Goal: Transaction & Acquisition: Purchase product/service

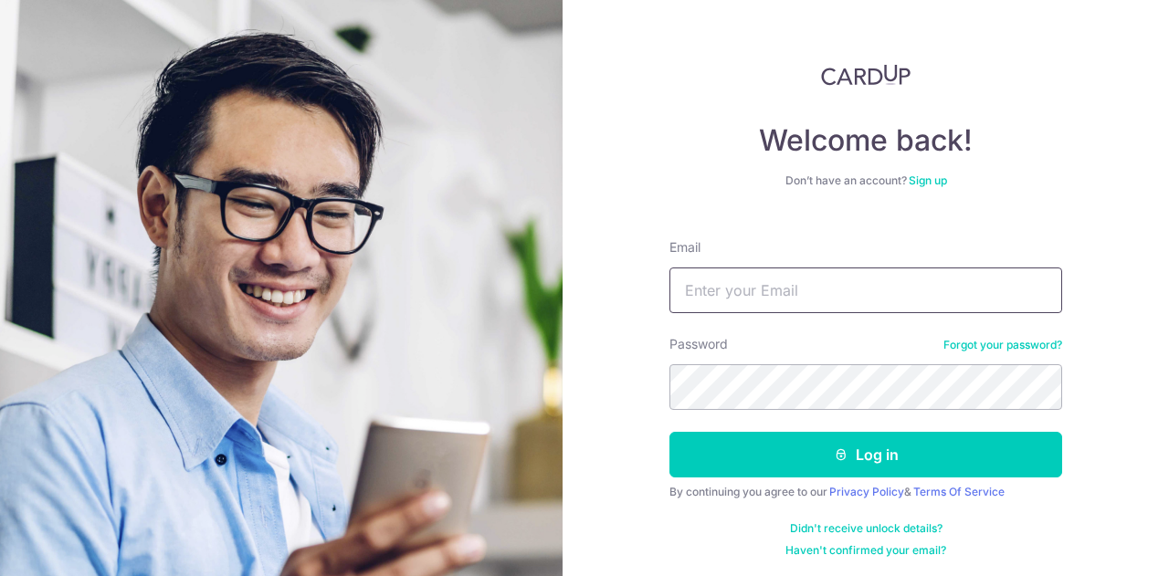
click at [769, 285] on input "Email" at bounding box center [866, 291] width 393 height 46
type input "belovedchloe@gmail.com"
click at [670, 432] on button "Log in" at bounding box center [866, 455] width 393 height 46
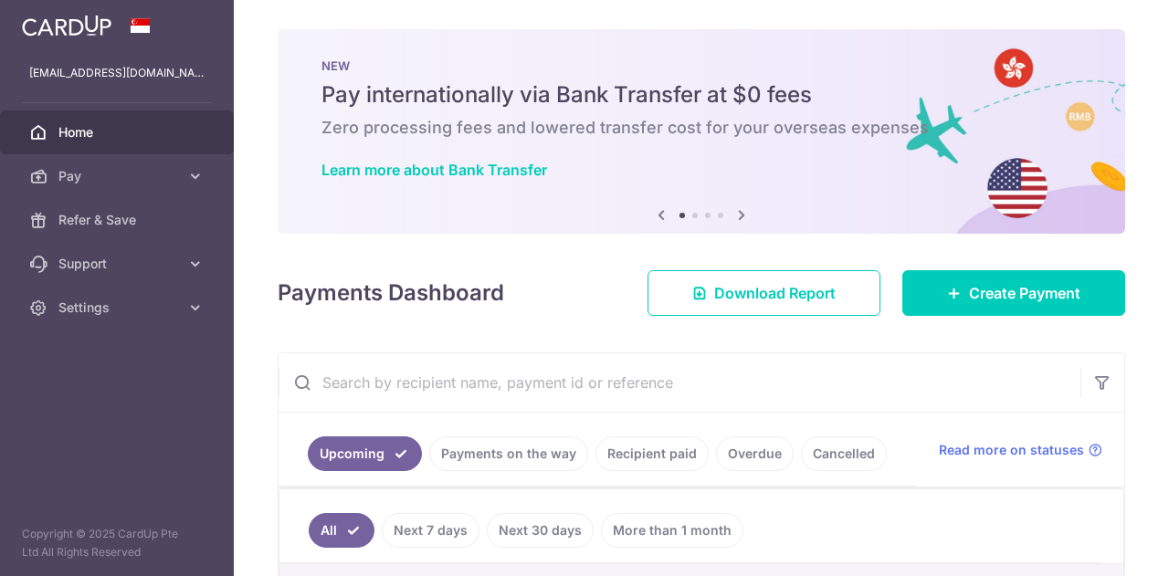
scroll to position [183, 0]
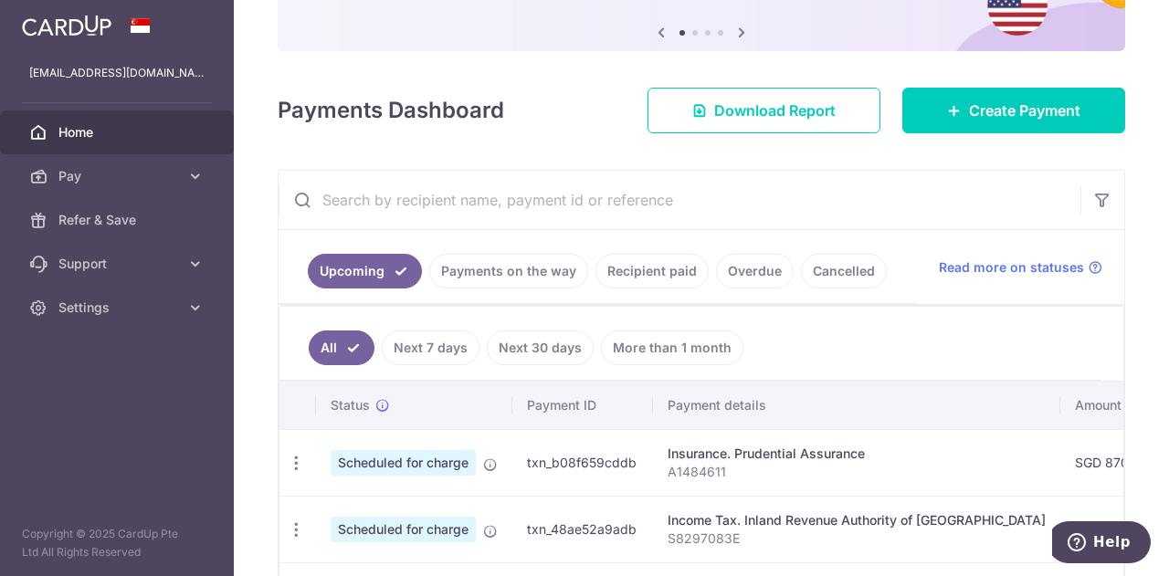
click at [631, 269] on link "Recipient paid" at bounding box center [652, 271] width 113 height 35
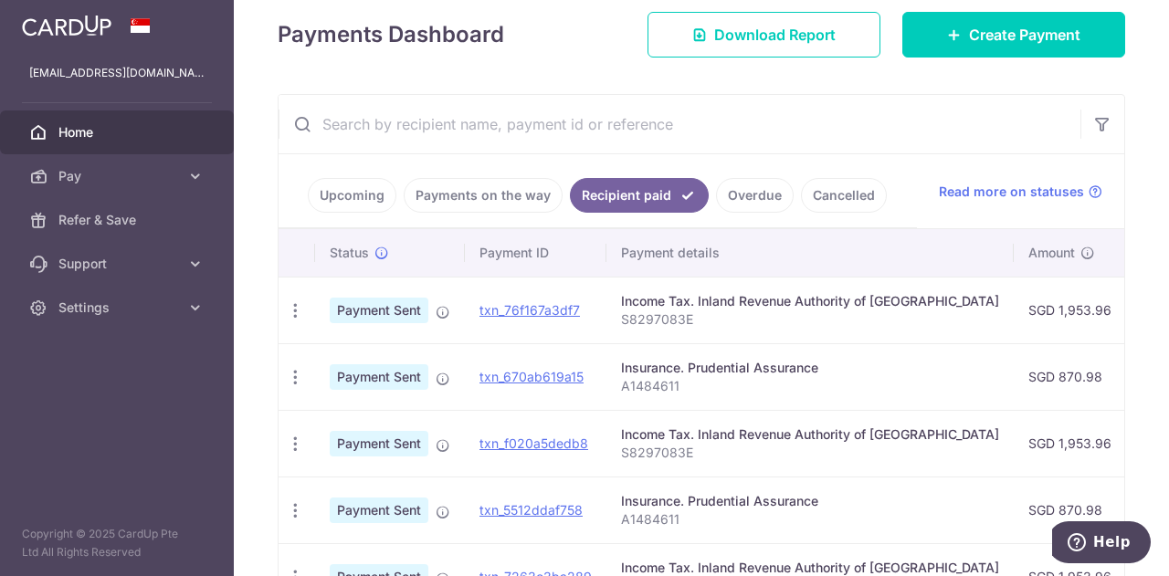
scroll to position [365, 0]
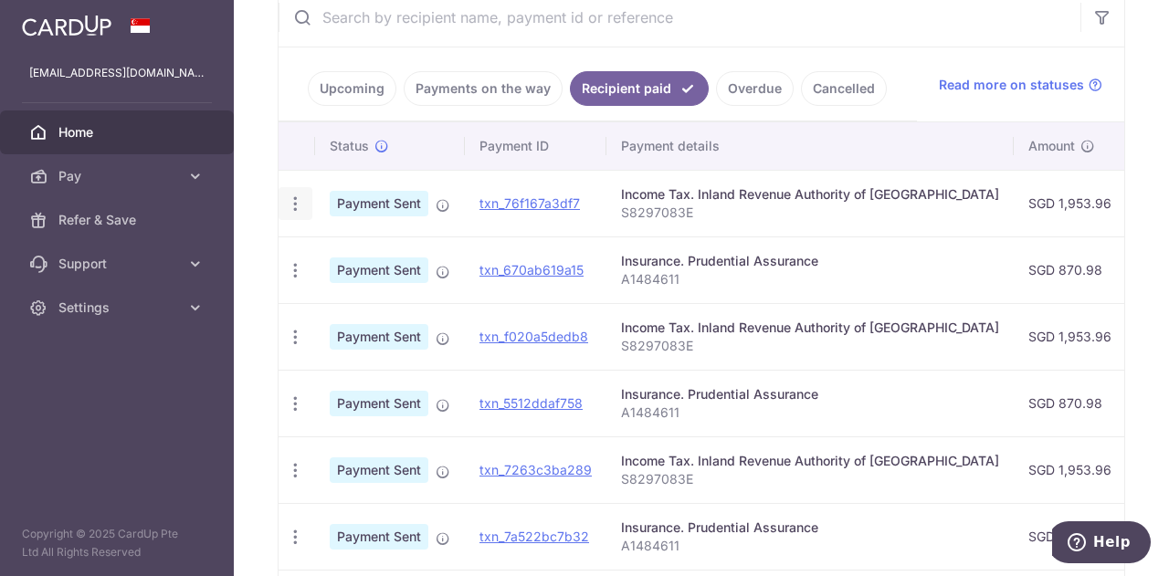
click at [292, 198] on icon "button" at bounding box center [295, 204] width 19 height 19
click at [884, 63] on ul "Upcoming Payments on the way Recipient paid Overdue Cancelled" at bounding box center [598, 84] width 638 height 74
drag, startPoint x: 619, startPoint y: 191, endPoint x: 933, endPoint y: 187, distance: 313.3
click at [933, 187] on td "Income Tax. Inland Revenue Authority of Singapore S8297083E" at bounding box center [810, 203] width 407 height 67
copy div "Income Tax. Inland Revenue Authority of Singapore"
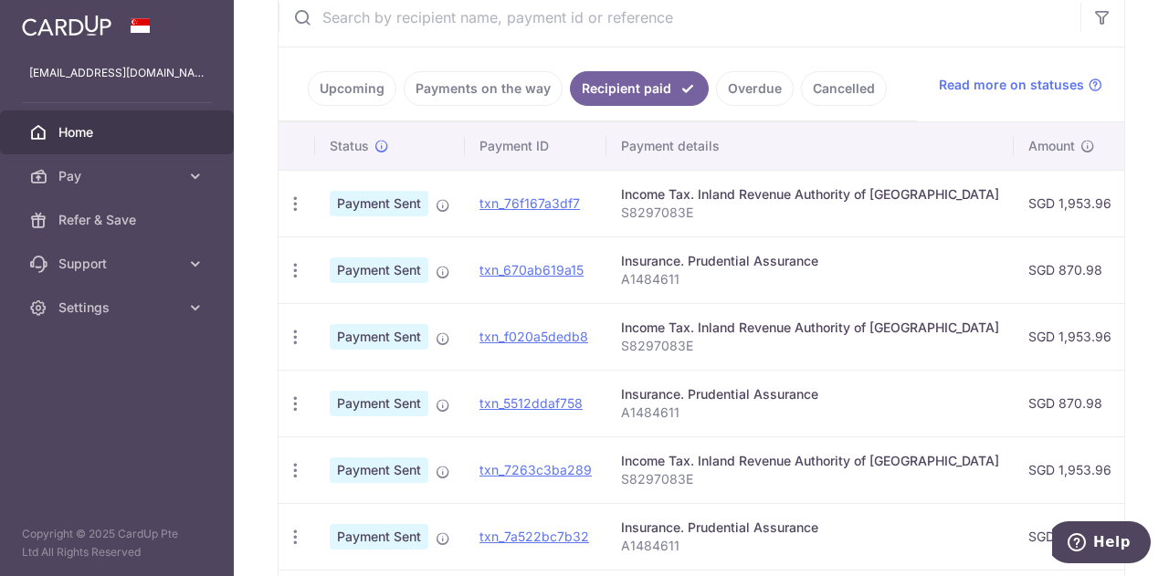
click at [516, 34] on input "text" at bounding box center [680, 17] width 802 height 58
paste input "Income Tax. Inland Revenue Authority of Singapore"
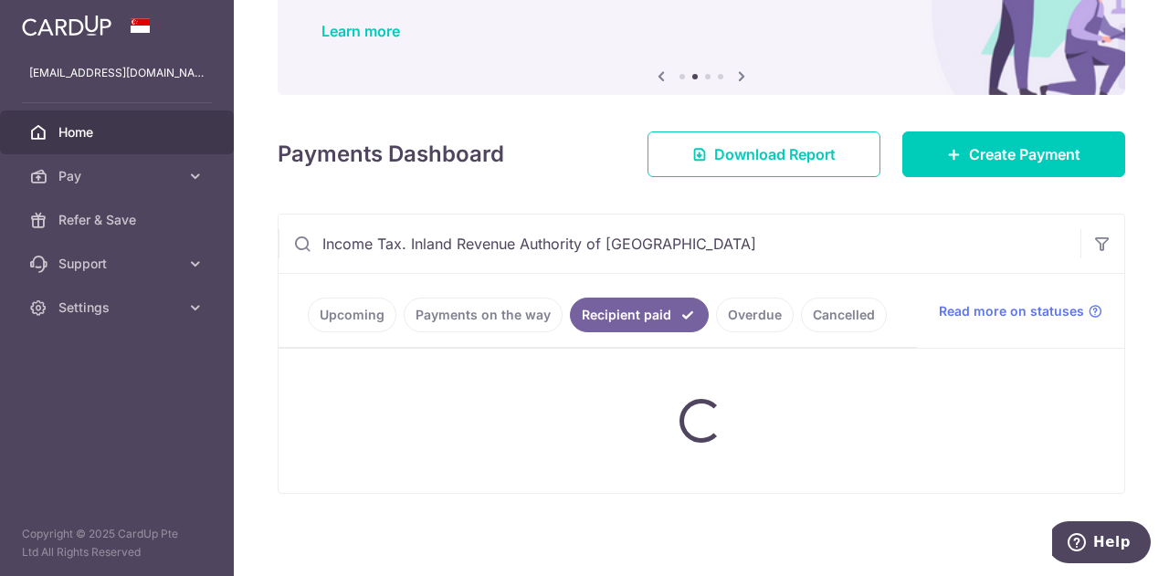
scroll to position [243, 0]
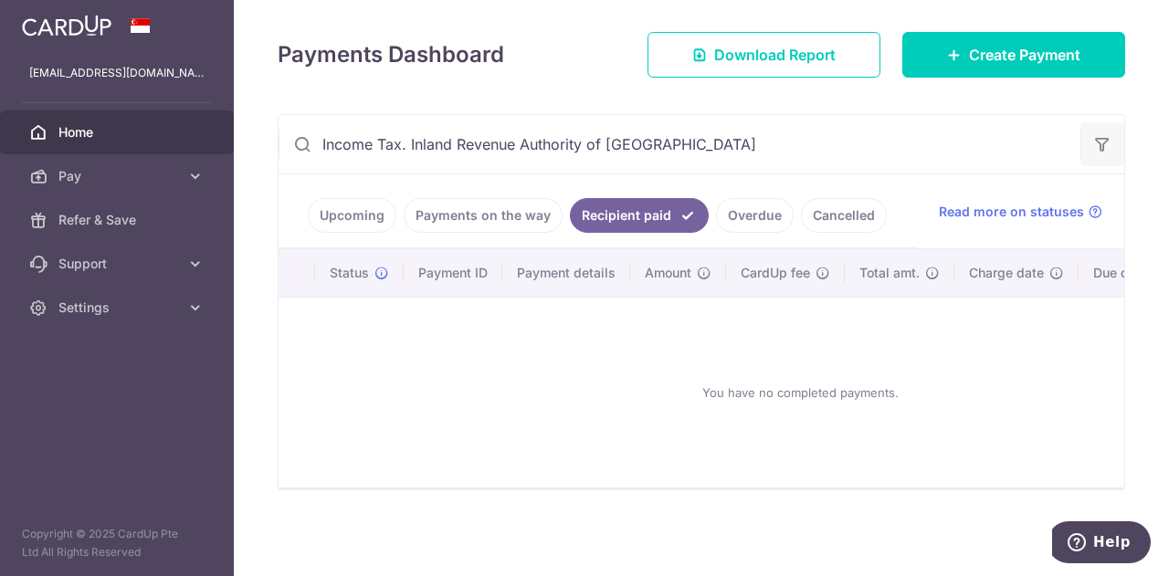
type input "Income Tax. Inland Revenue Authority of Singapore"
click at [1084, 149] on button "button" at bounding box center [1103, 144] width 44 height 44
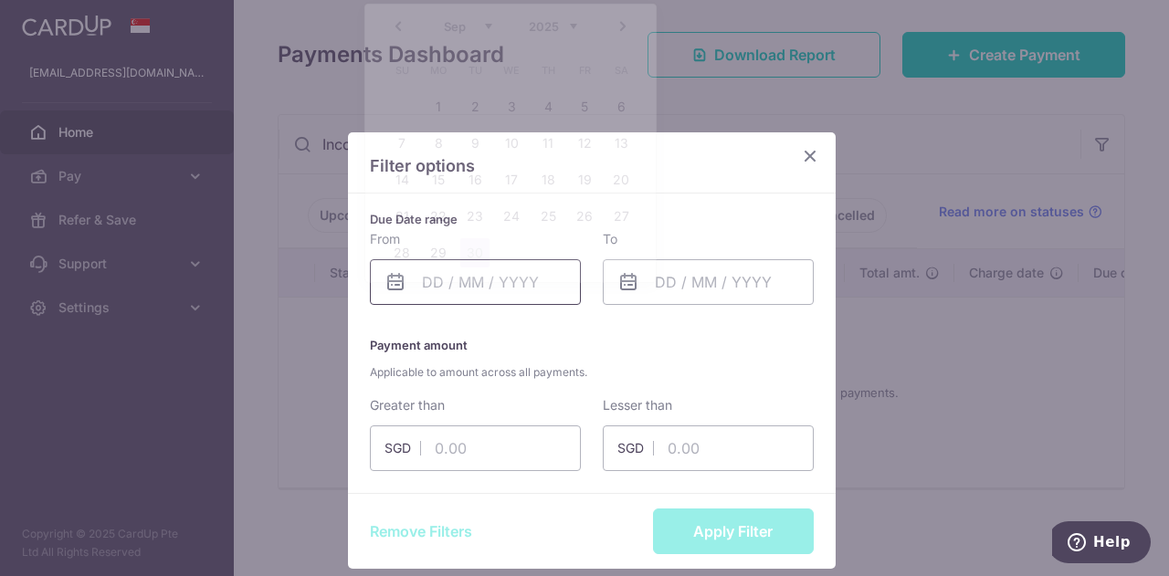
click at [510, 270] on body "belovedchloe@gmail.com Home Pay Payments Recipients Cards Refer & Save Support …" at bounding box center [584, 288] width 1169 height 576
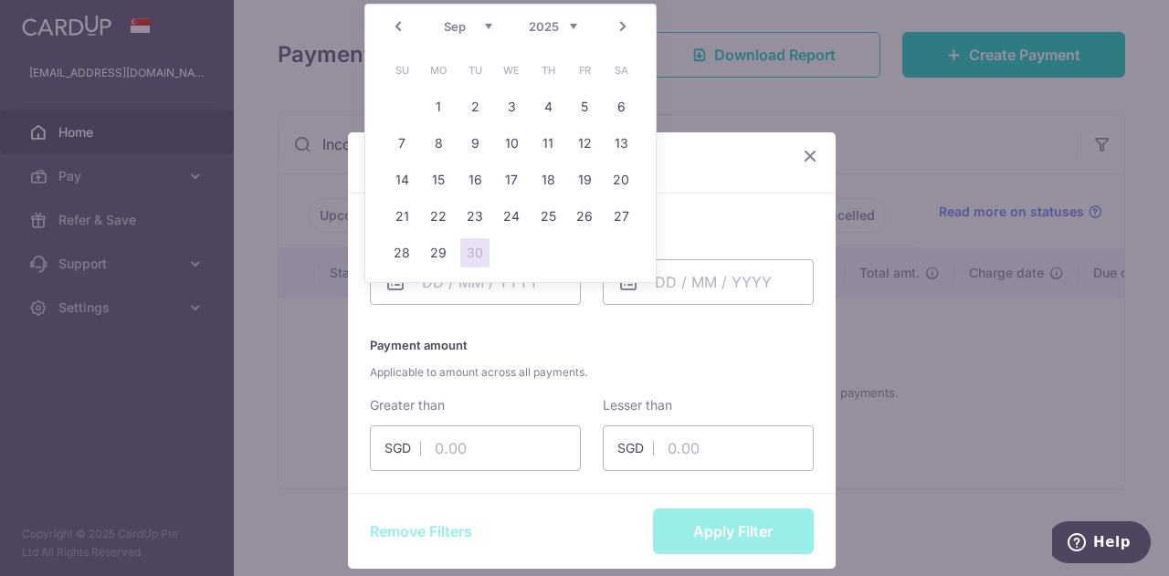
click at [490, 25] on select "Jan Feb Mar Apr May Jun Jul Aug Sep Oct Nov Dec" at bounding box center [468, 26] width 48 height 15
click at [516, 98] on link "1" at bounding box center [511, 106] width 29 height 29
type input "01/01/2025"
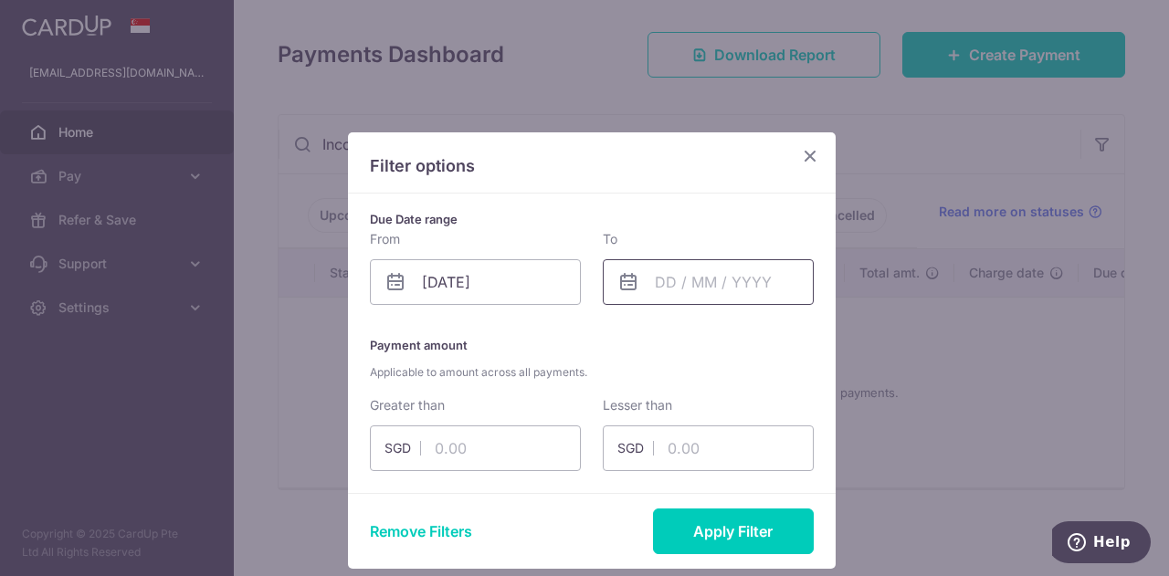
click at [775, 277] on body "belovedchloe@gmail.com Home Pay Payments Recipients Cards Refer & Save Support …" at bounding box center [584, 288] width 1169 height 576
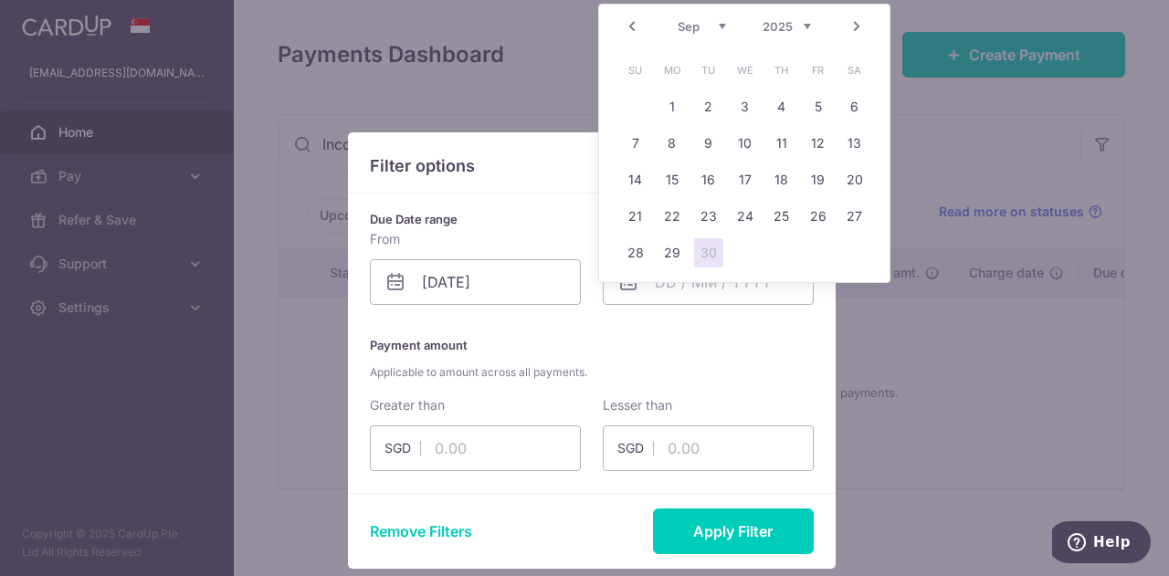
click at [702, 248] on link "30" at bounding box center [708, 252] width 29 height 29
type input "30/09/2025"
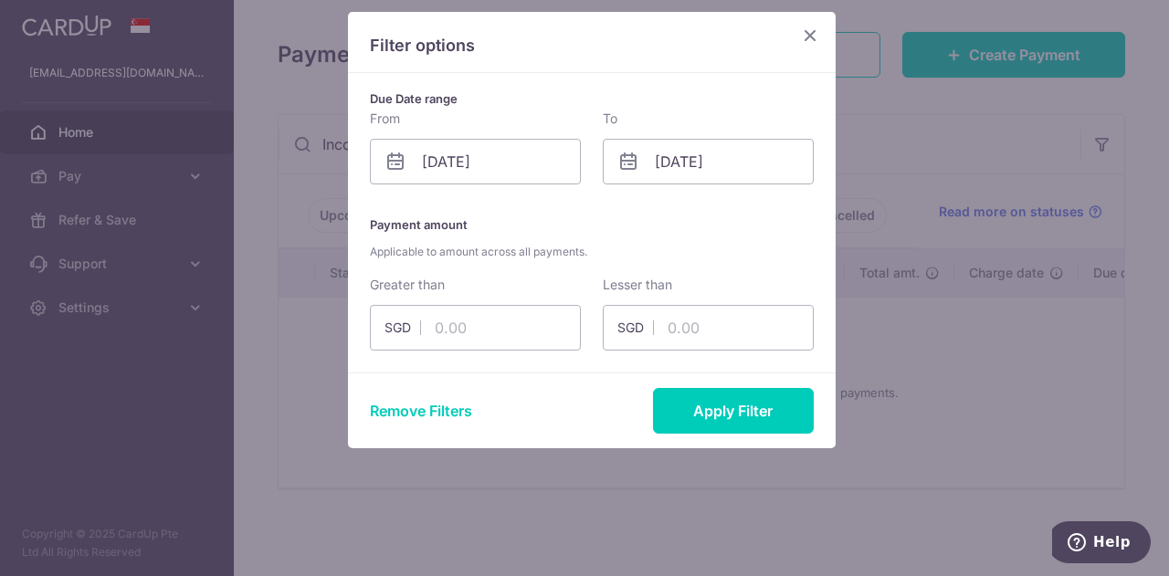
scroll to position [122, 0]
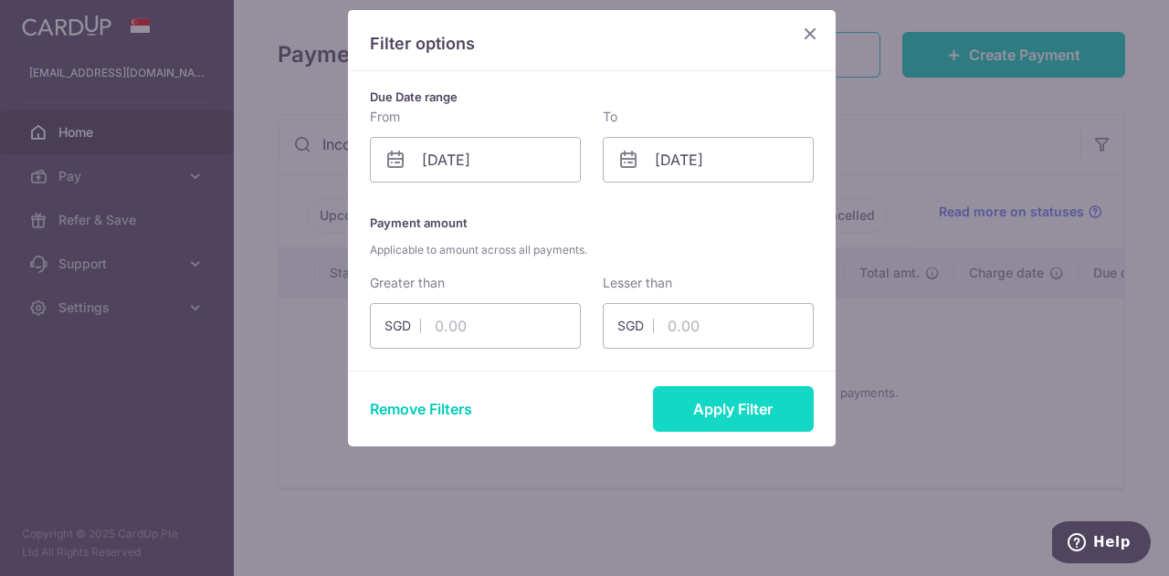
click at [728, 406] on button "Apply Filter" at bounding box center [733, 409] width 161 height 46
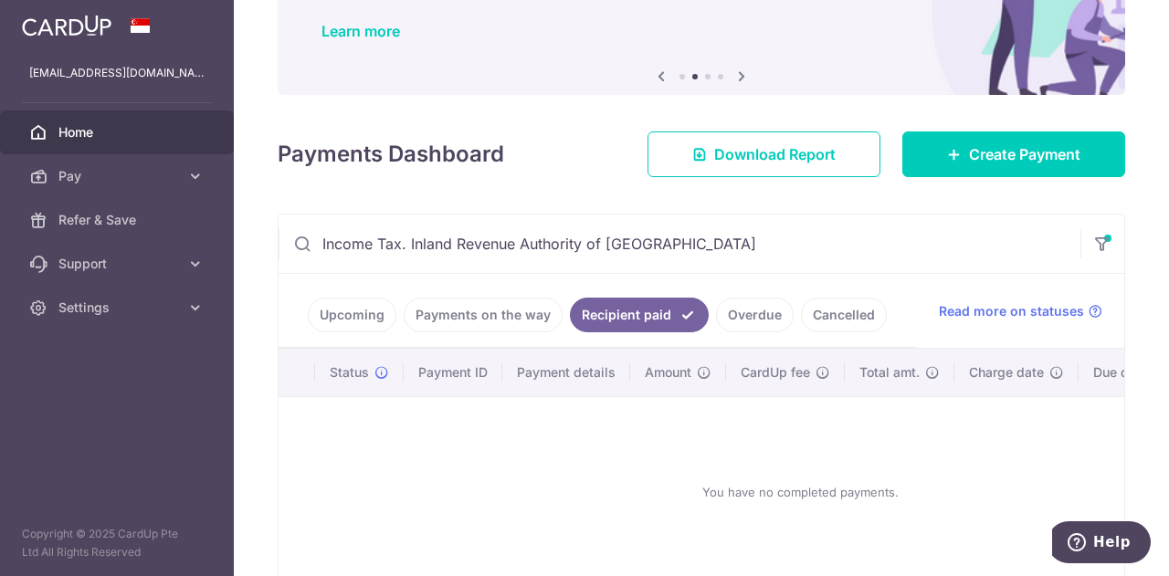
scroll to position [243, 0]
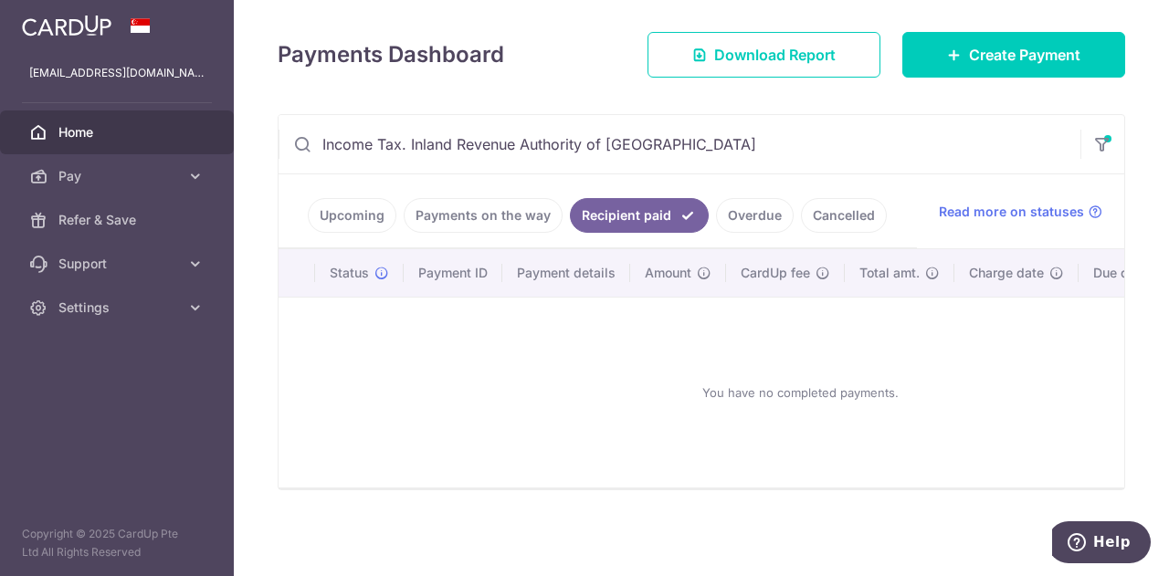
click at [440, 134] on input "Income Tax. Inland Revenue Authority of Singapore" at bounding box center [680, 144] width 802 height 58
drag, startPoint x: 688, startPoint y: 138, endPoint x: 71, endPoint y: 126, distance: 616.7
click at [71, 129] on main "belovedchloe@gmail.com Home Pay Payments Recipients Cards Refer & Save Support …" at bounding box center [584, 288] width 1169 height 576
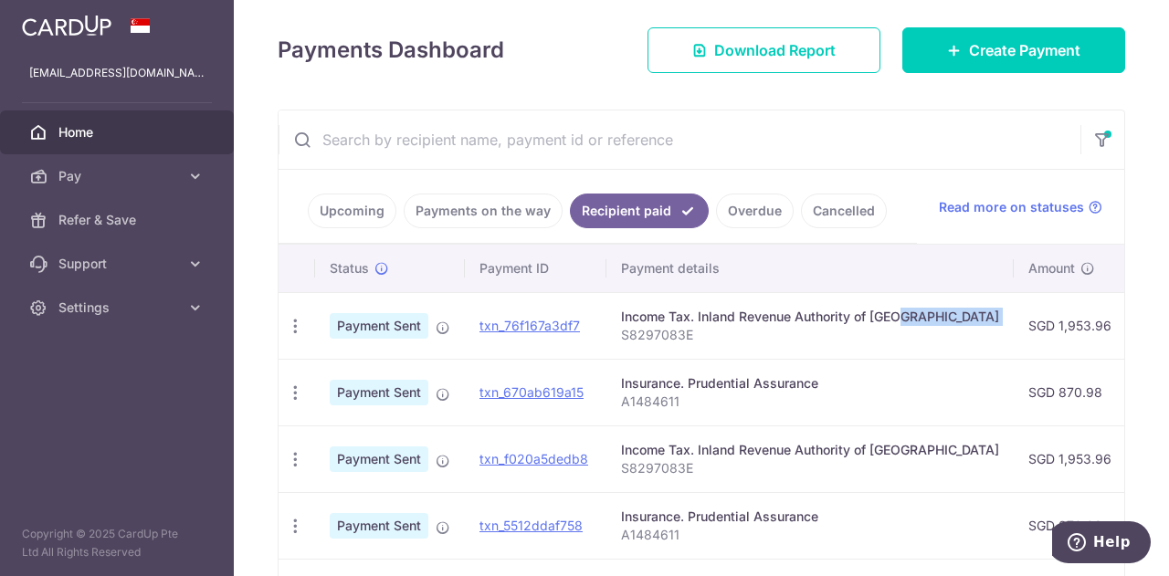
drag, startPoint x: 621, startPoint y: 332, endPoint x: 842, endPoint y: 319, distance: 221.5
click at [842, 319] on td "Income Tax. Inland Revenue Authority of Singapore S8297083E" at bounding box center [810, 325] width 407 height 67
drag, startPoint x: 692, startPoint y: 332, endPoint x: 613, endPoint y: 336, distance: 79.6
click at [613, 336] on td "Income Tax. Inland Revenue Authority of Singapore S8297083E" at bounding box center [810, 325] width 407 height 67
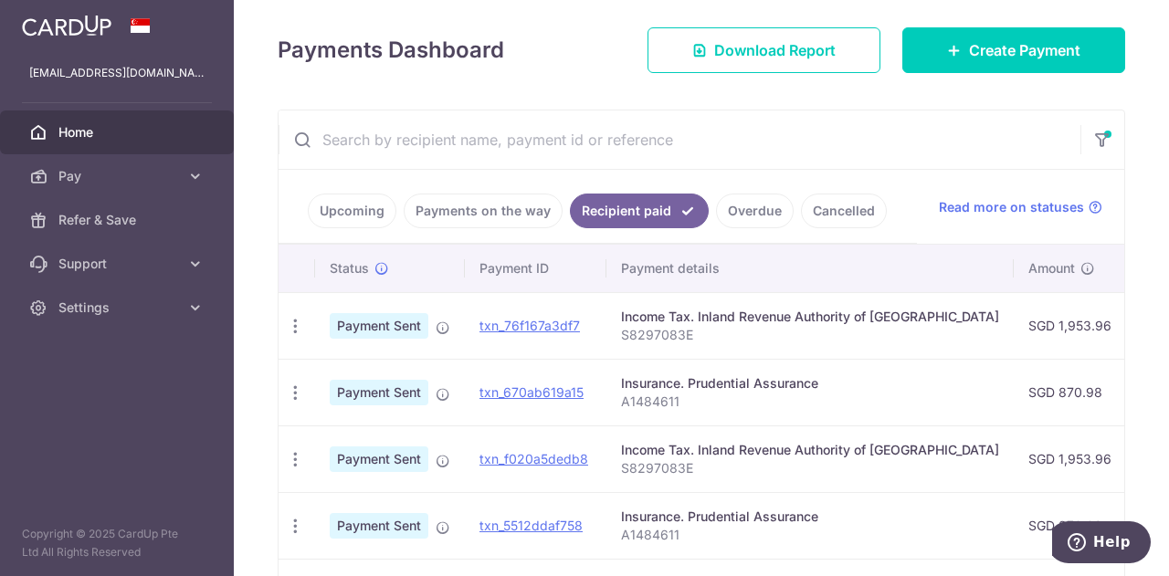
click at [460, 149] on input "text" at bounding box center [680, 140] width 802 height 58
paste input "Income Tax. Inland Revenue Authority of Singapore"
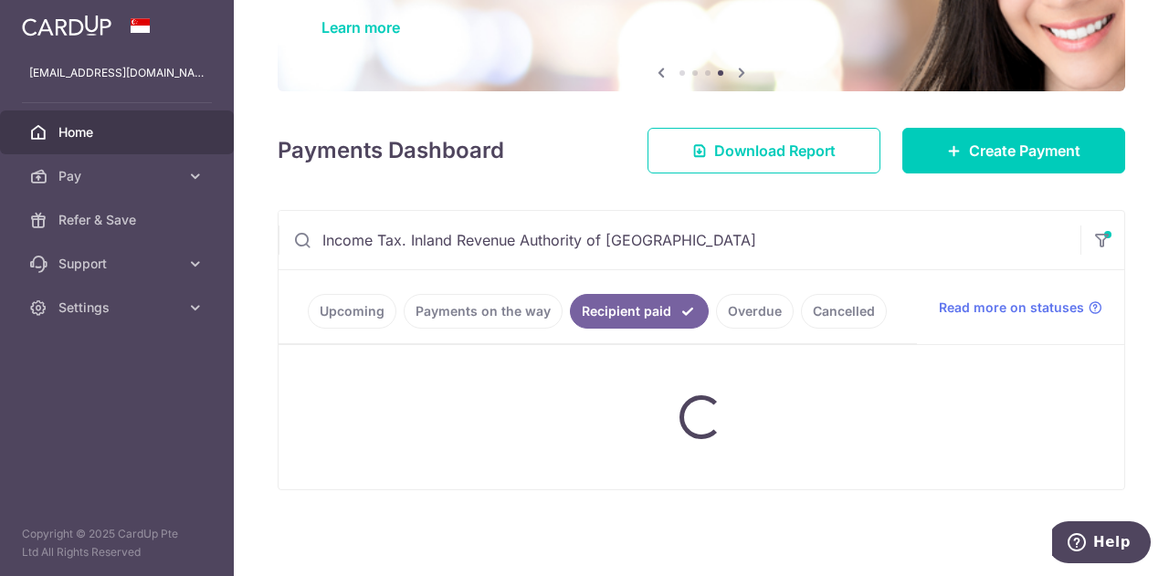
scroll to position [139, 0]
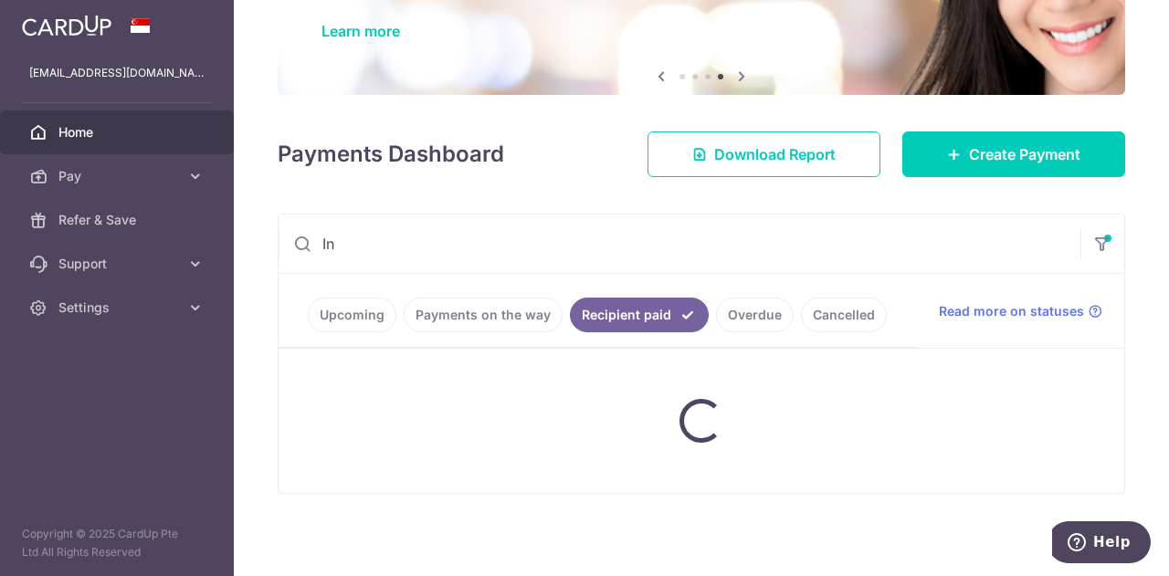
type input "I"
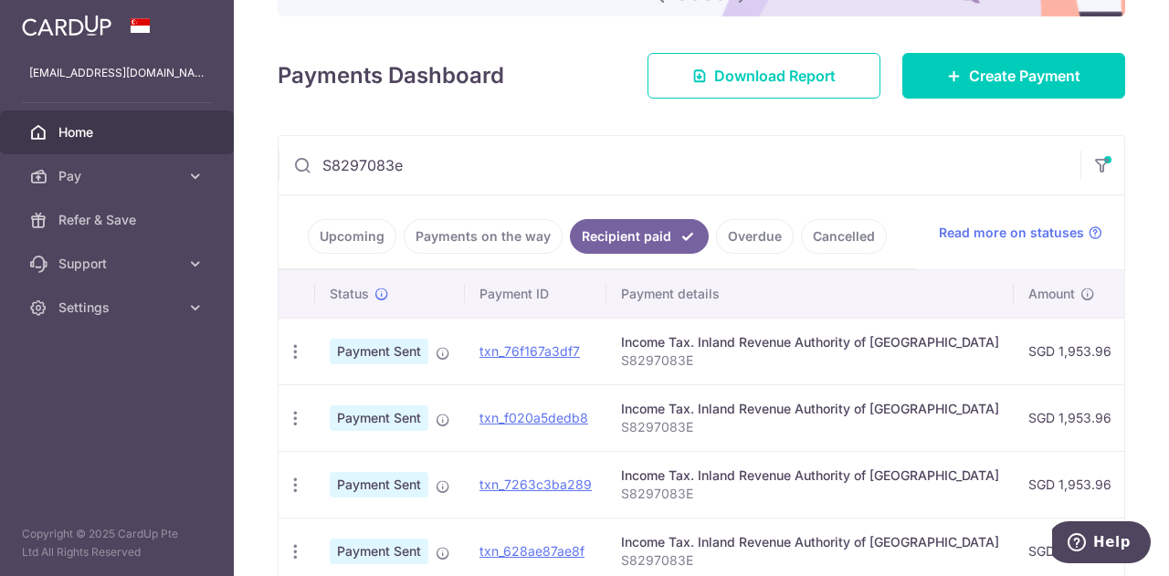
scroll to position [152, 0]
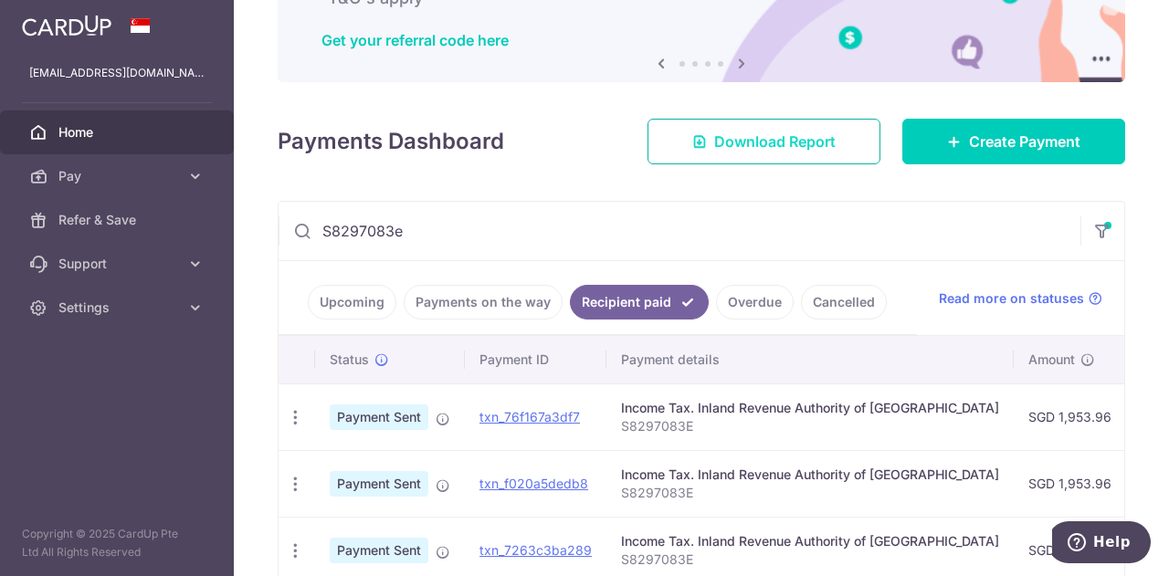
type input "S8297083e"
click at [702, 146] on link "Download Report" at bounding box center [764, 142] width 233 height 46
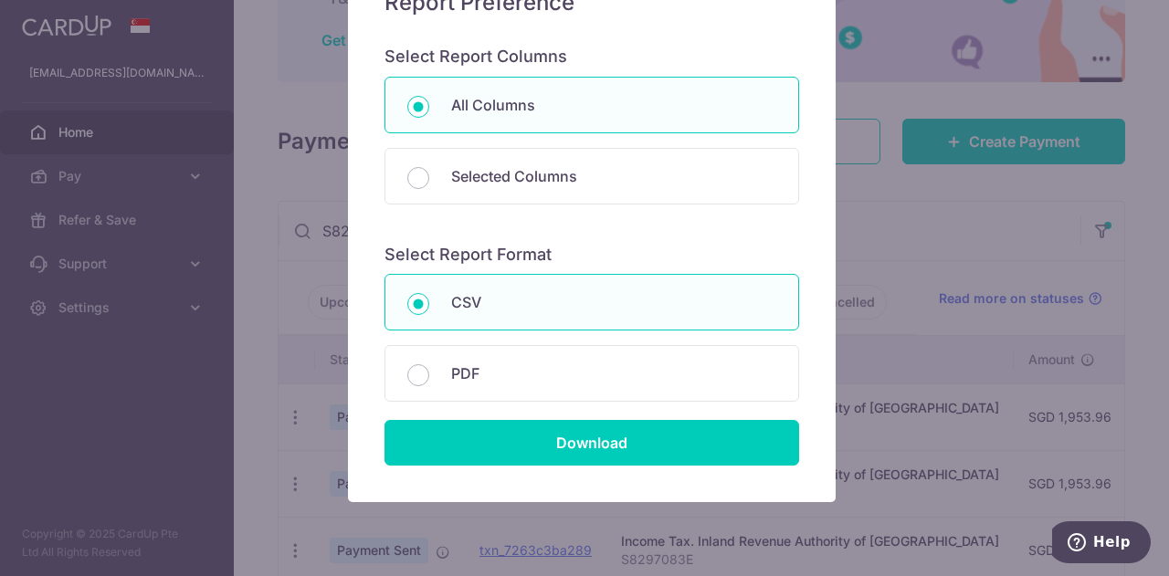
scroll to position [183, 0]
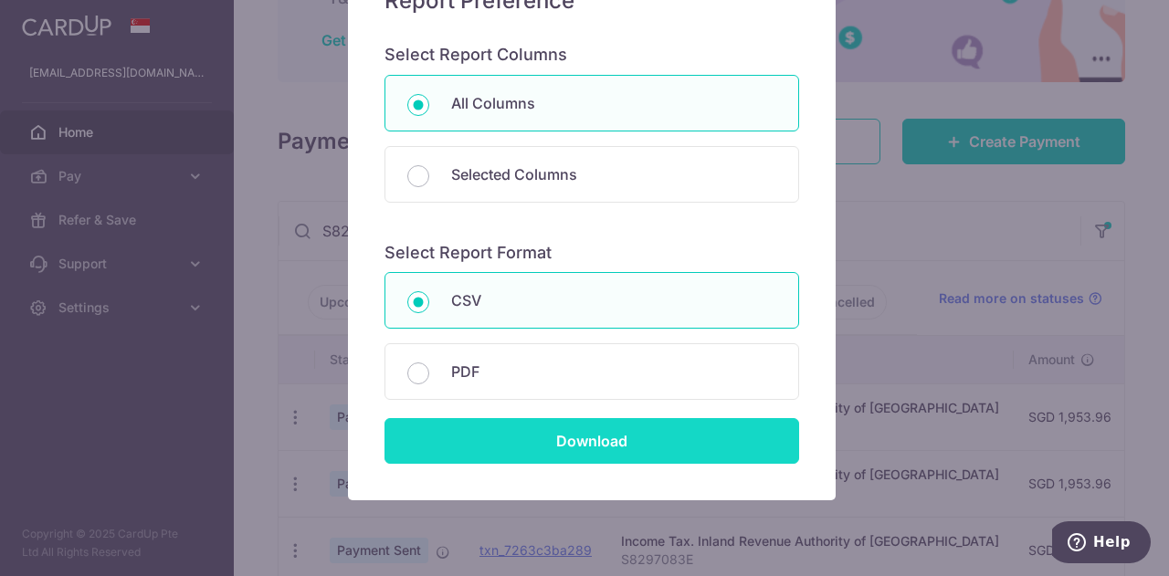
click at [545, 441] on input "Download" at bounding box center [592, 441] width 415 height 46
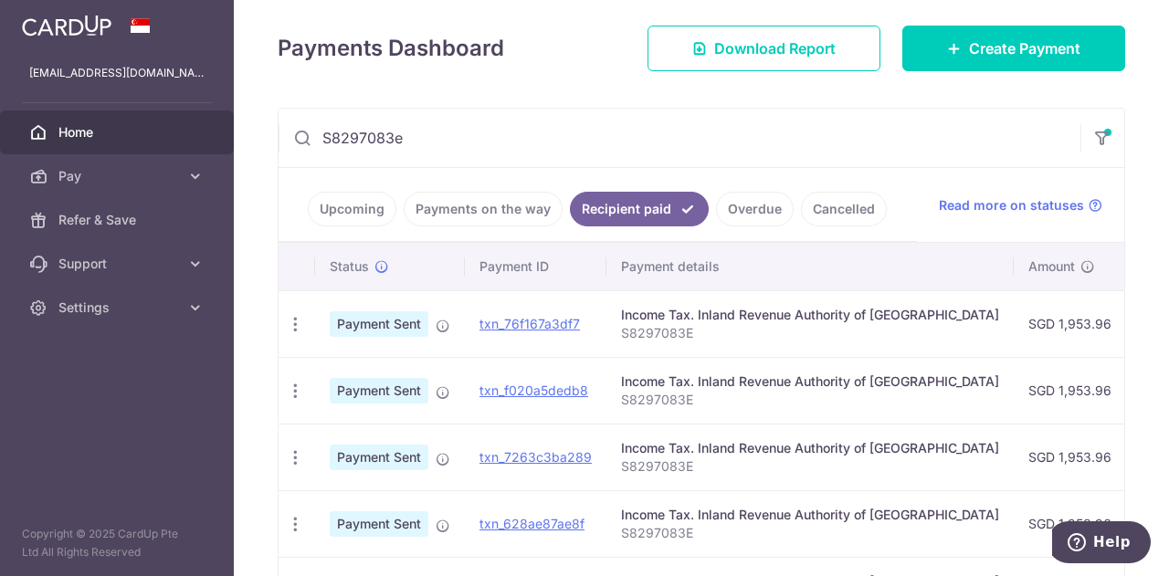
scroll to position [334, 0]
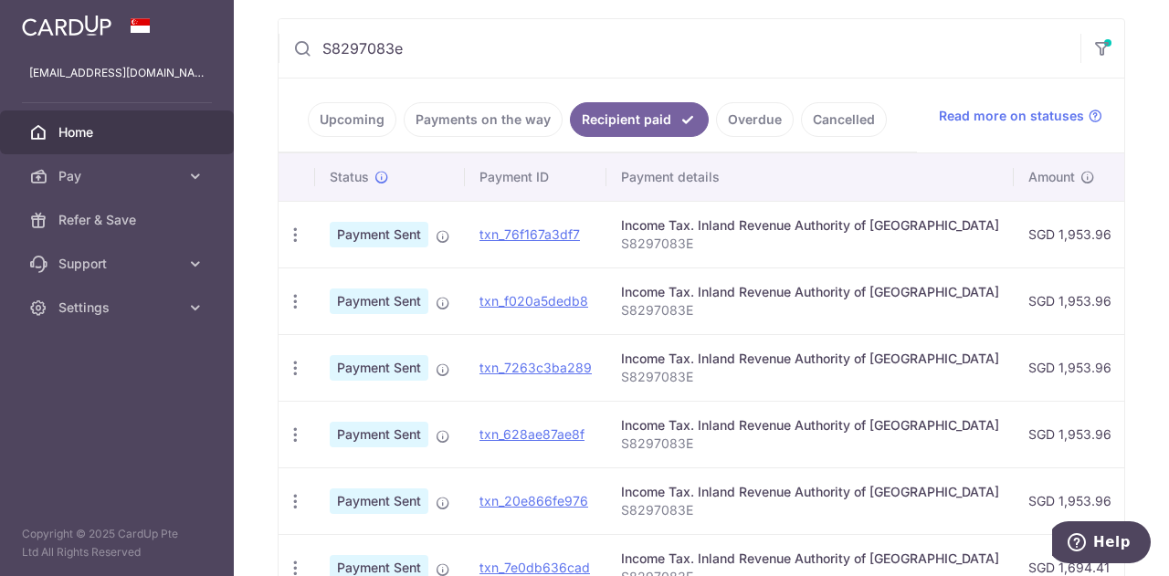
click at [944, 174] on th "Payment details" at bounding box center [810, 176] width 407 height 47
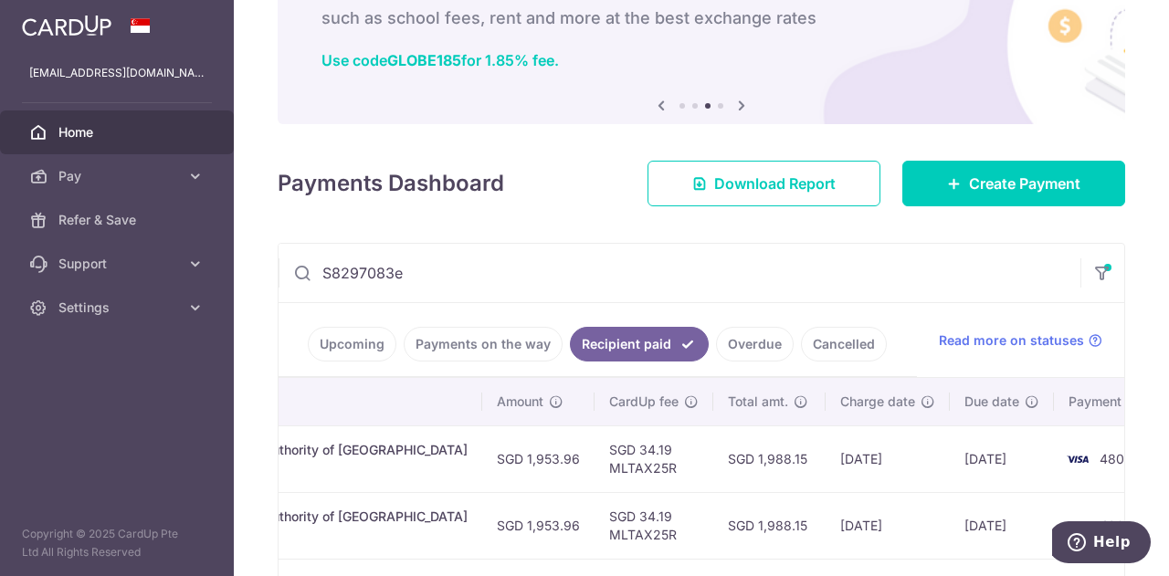
scroll to position [102, 0]
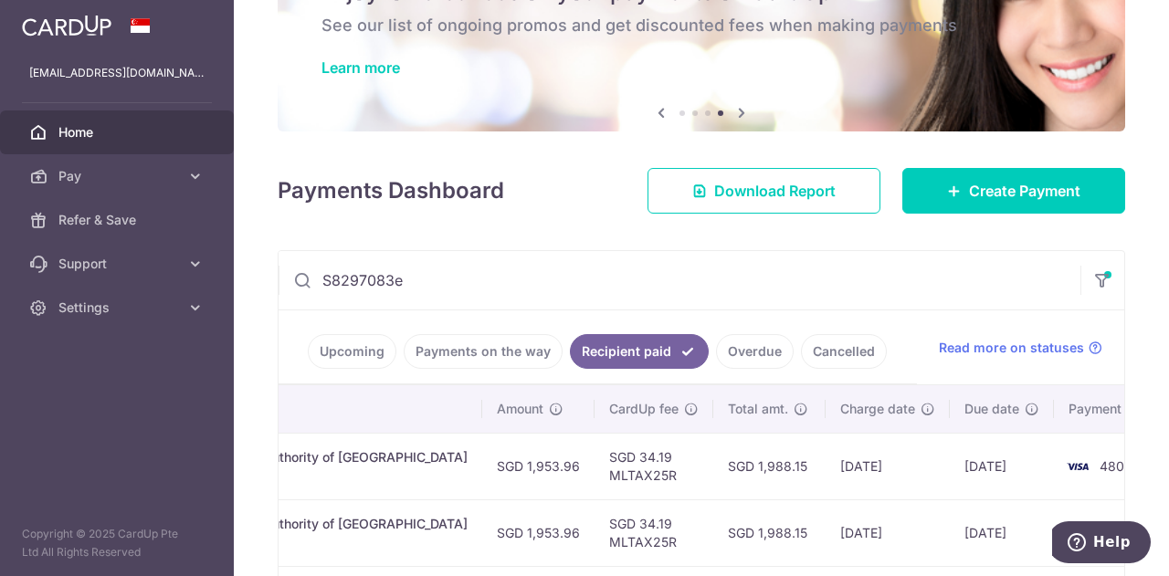
click at [839, 350] on link "Cancelled" at bounding box center [844, 351] width 86 height 35
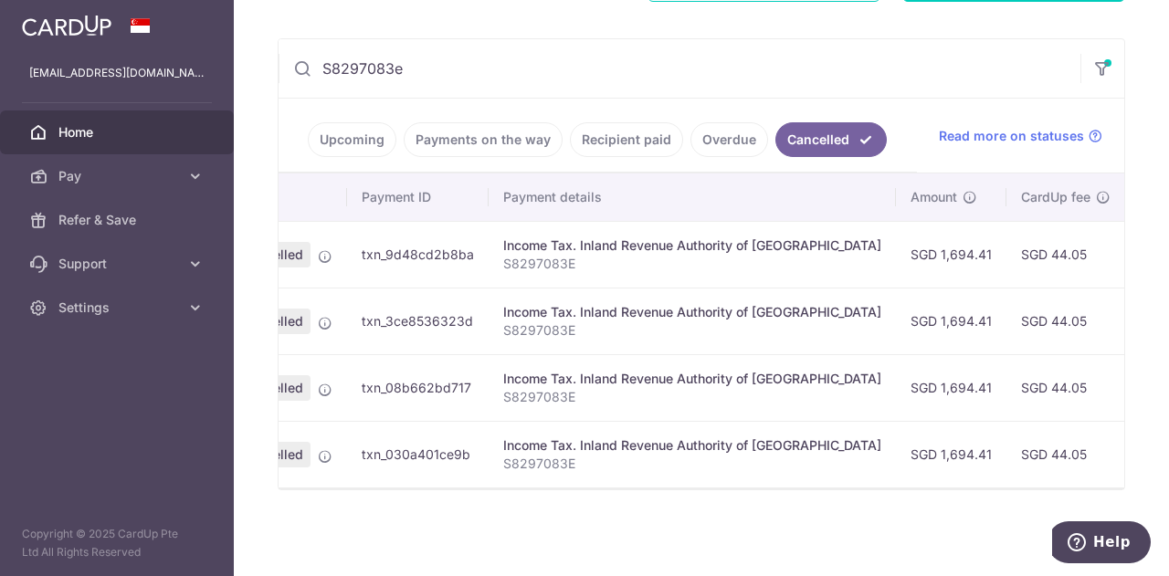
scroll to position [0, 0]
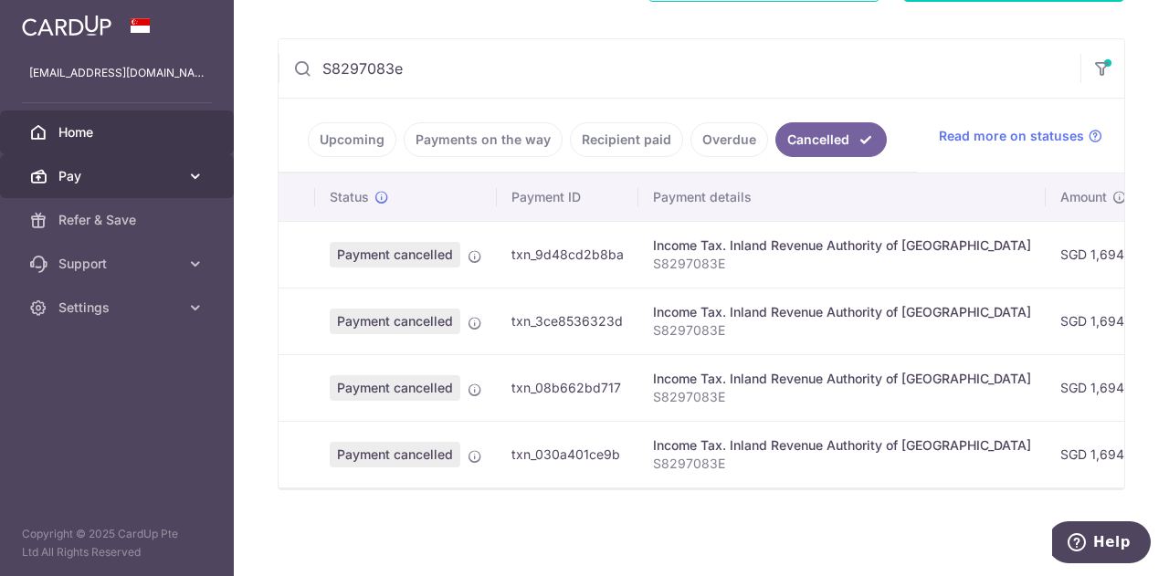
click at [200, 172] on icon at bounding box center [195, 176] width 18 height 18
click at [311, 140] on link "Upcoming" at bounding box center [352, 139] width 89 height 35
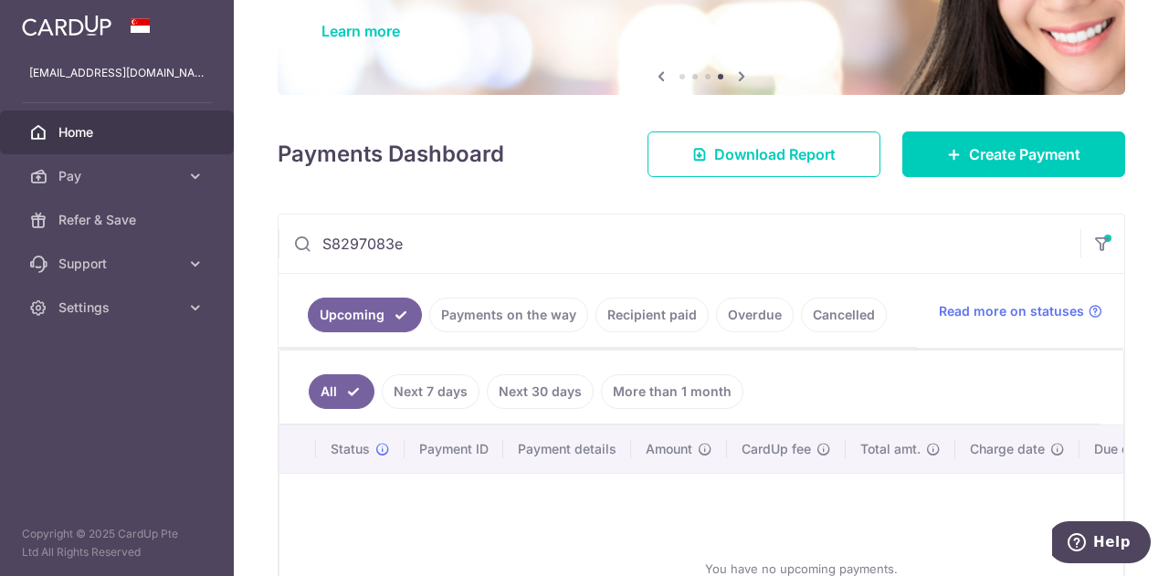
scroll to position [318, 0]
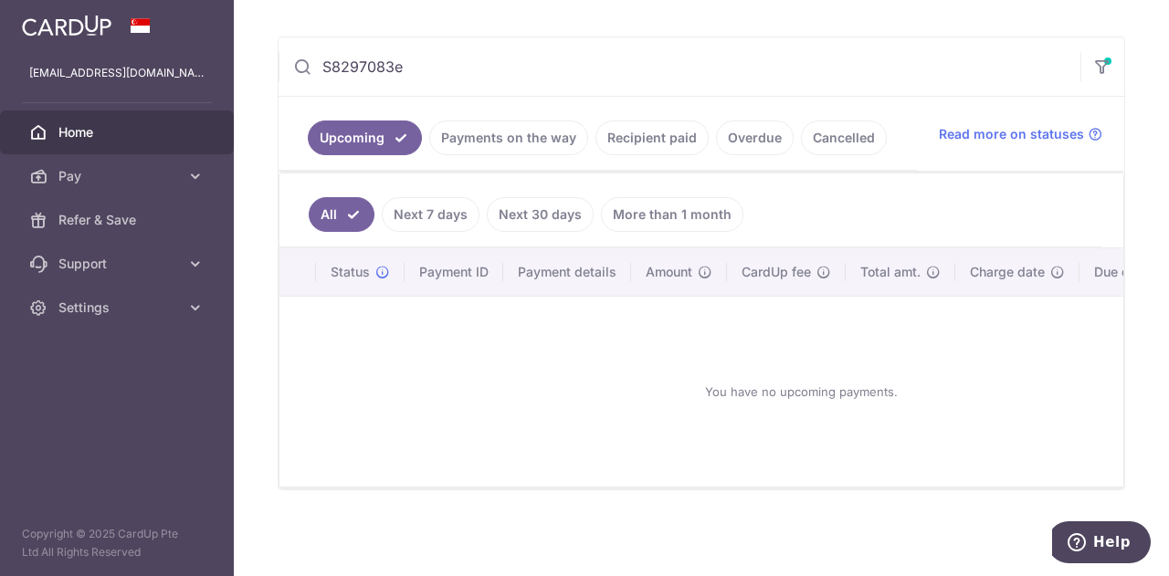
click at [467, 58] on input "S8297083e" at bounding box center [680, 66] width 802 height 58
click at [553, 208] on link "Next 30 days" at bounding box center [540, 214] width 107 height 35
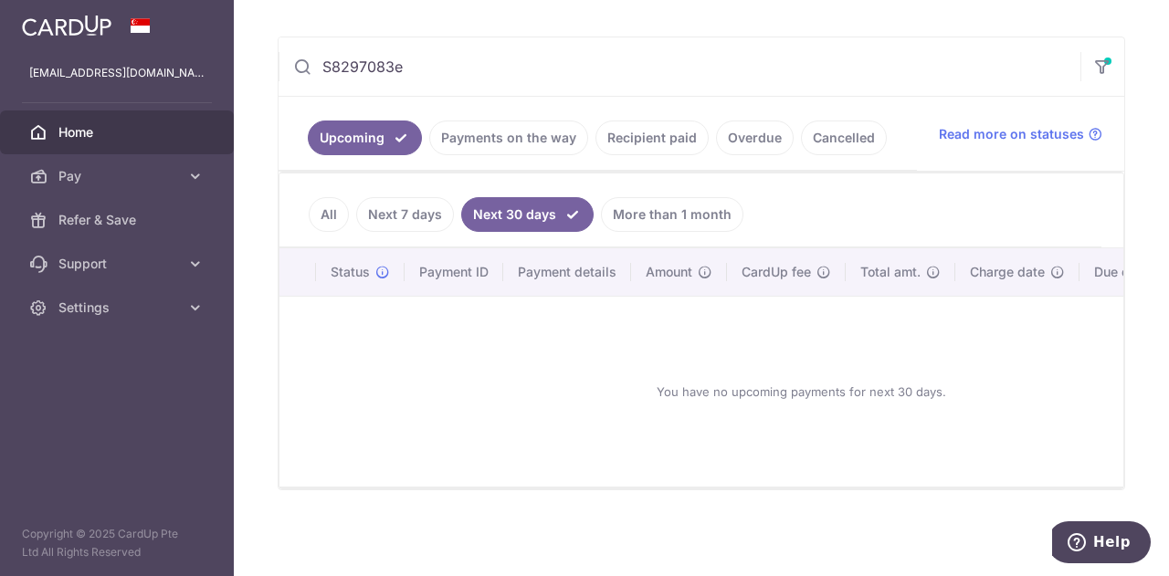
click at [664, 209] on link "More than 1 month" at bounding box center [672, 214] width 142 height 35
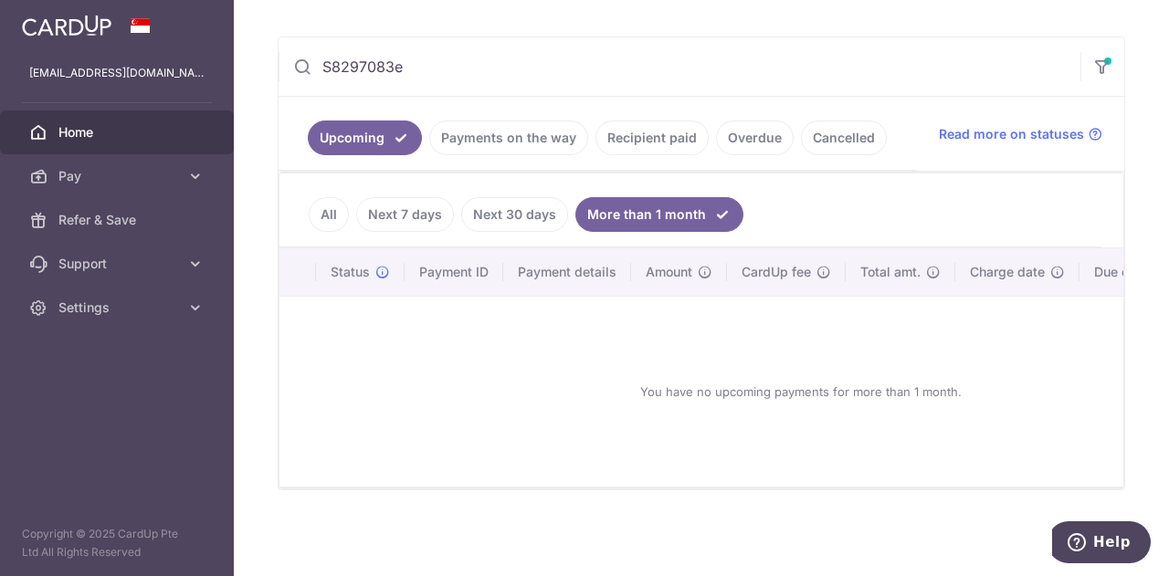
click at [362, 134] on link "Upcoming" at bounding box center [365, 138] width 114 height 35
click at [848, 176] on ul "All Next 7 days Next 30 days More than 1 month" at bounding box center [691, 211] width 822 height 74
click at [108, 178] on span "Pay" at bounding box center [118, 176] width 121 height 18
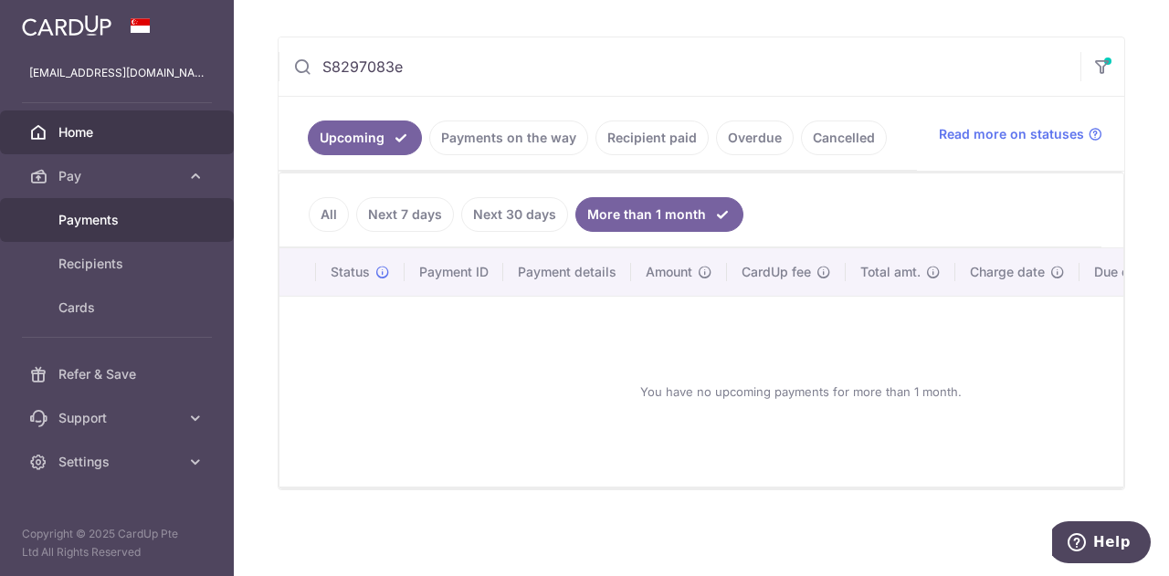
click at [91, 216] on span "Payments" at bounding box center [118, 220] width 121 height 18
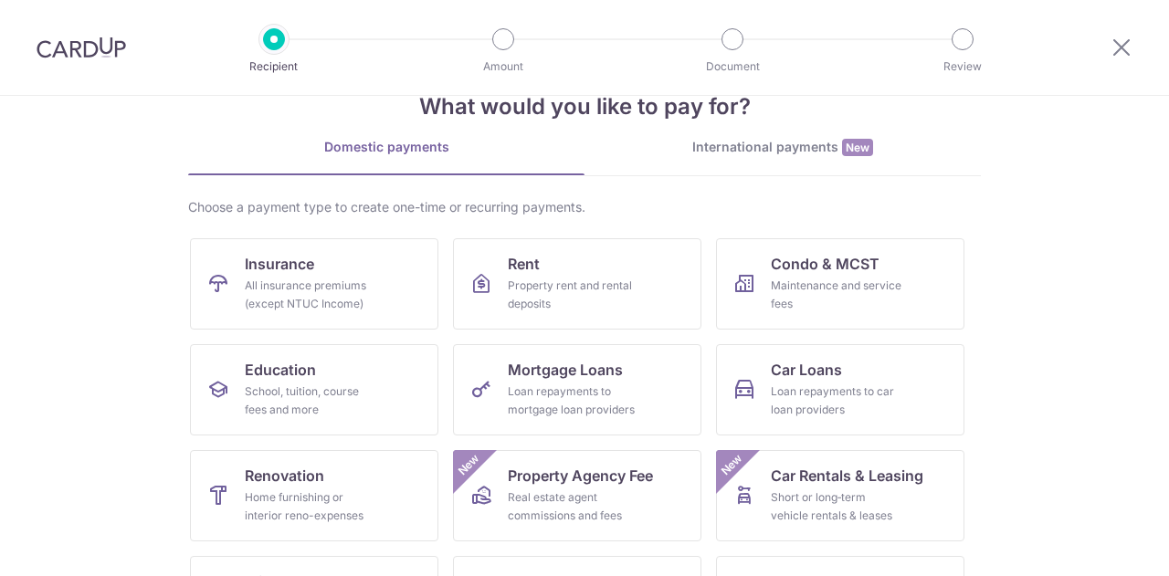
scroll to position [183, 0]
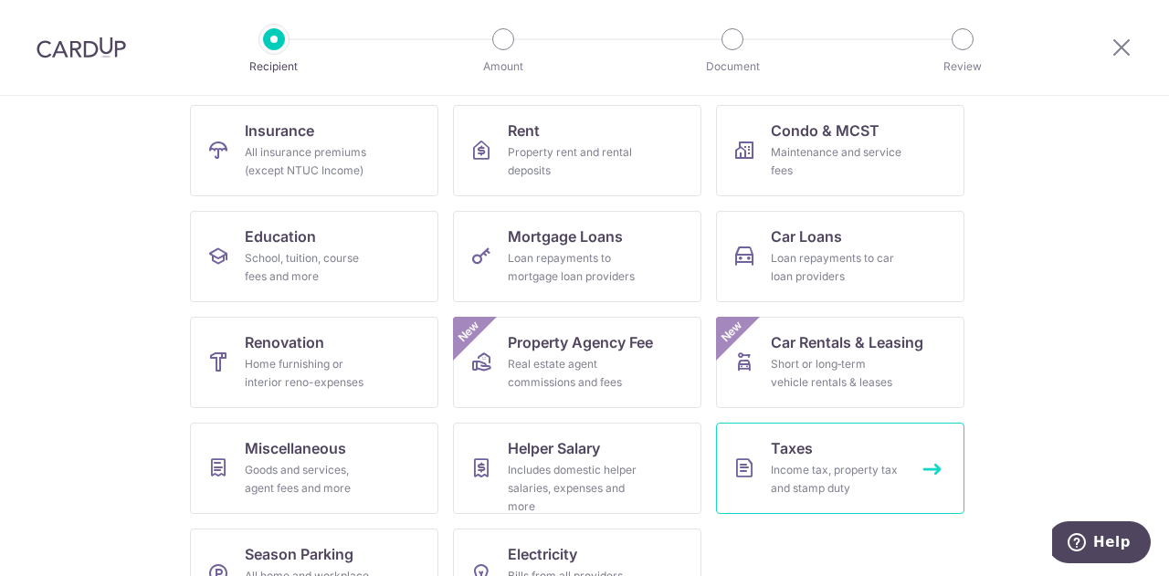
click at [836, 456] on link "Taxes Income tax, property tax and stamp duty" at bounding box center [840, 468] width 248 height 91
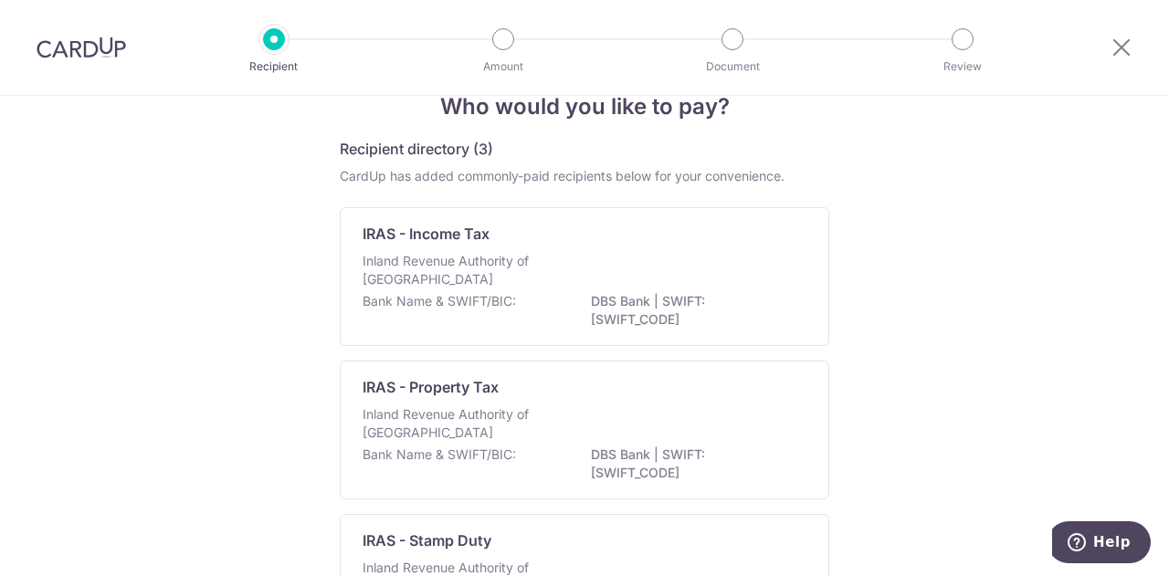
scroll to position [35, 0]
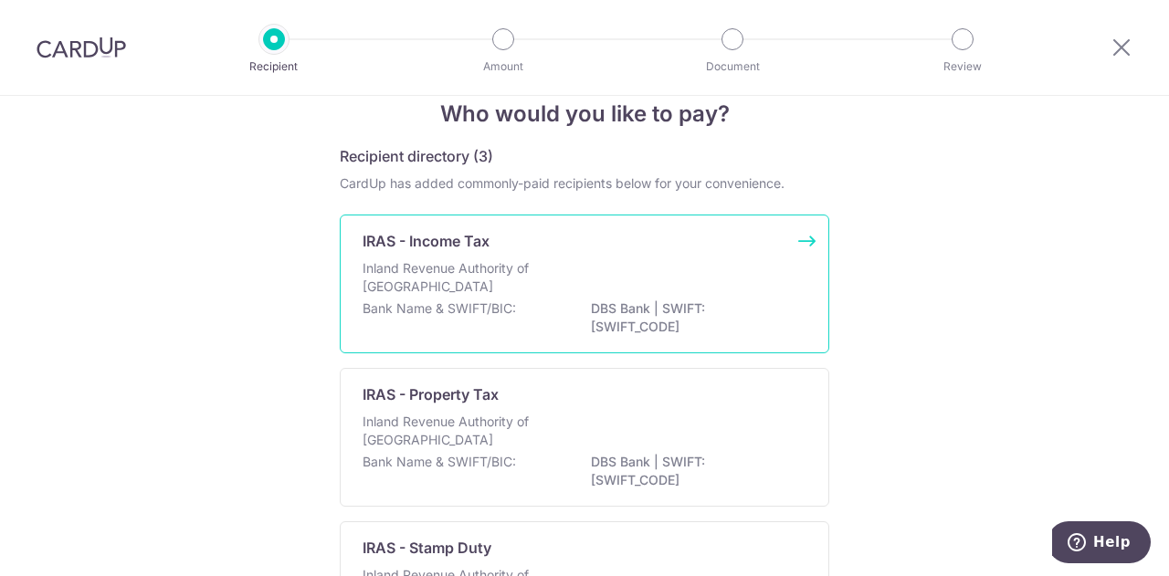
click at [636, 274] on div "Inland Revenue Authority of [GEOGRAPHIC_DATA]" at bounding box center [585, 279] width 444 height 40
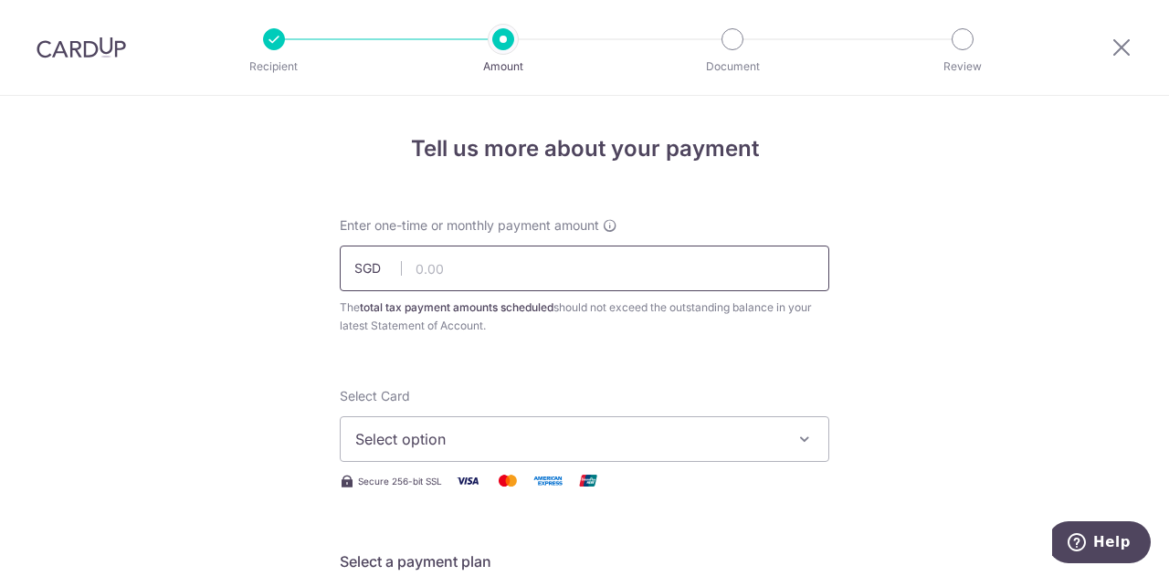
click at [532, 260] on input "text" at bounding box center [585, 269] width 490 height 46
type input "11,983.31"
click at [453, 434] on span "Select option" at bounding box center [568, 439] width 426 height 22
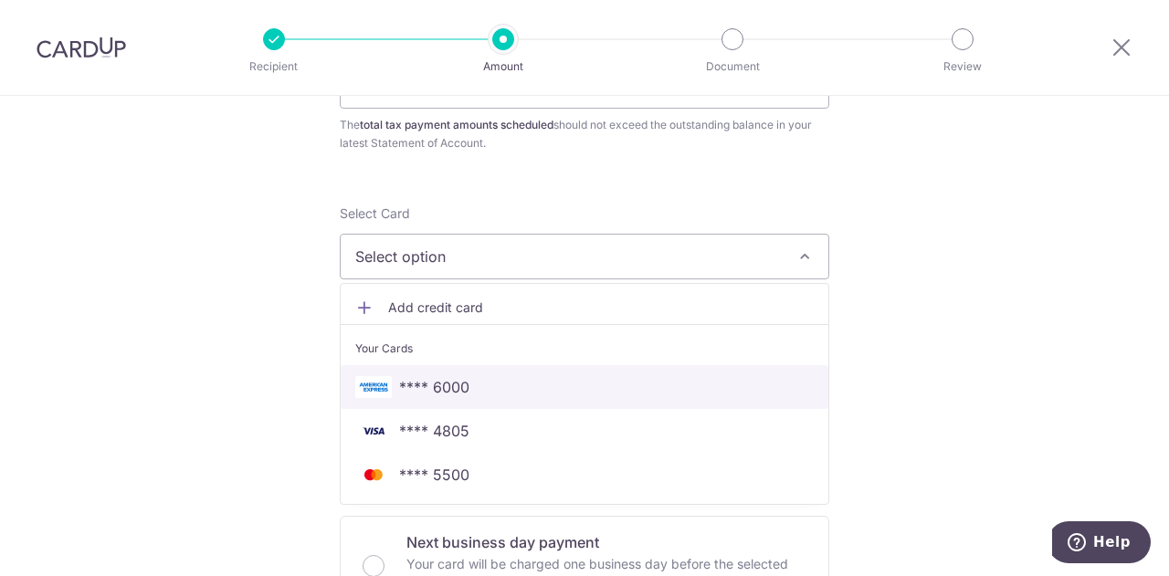
scroll to position [274, 0]
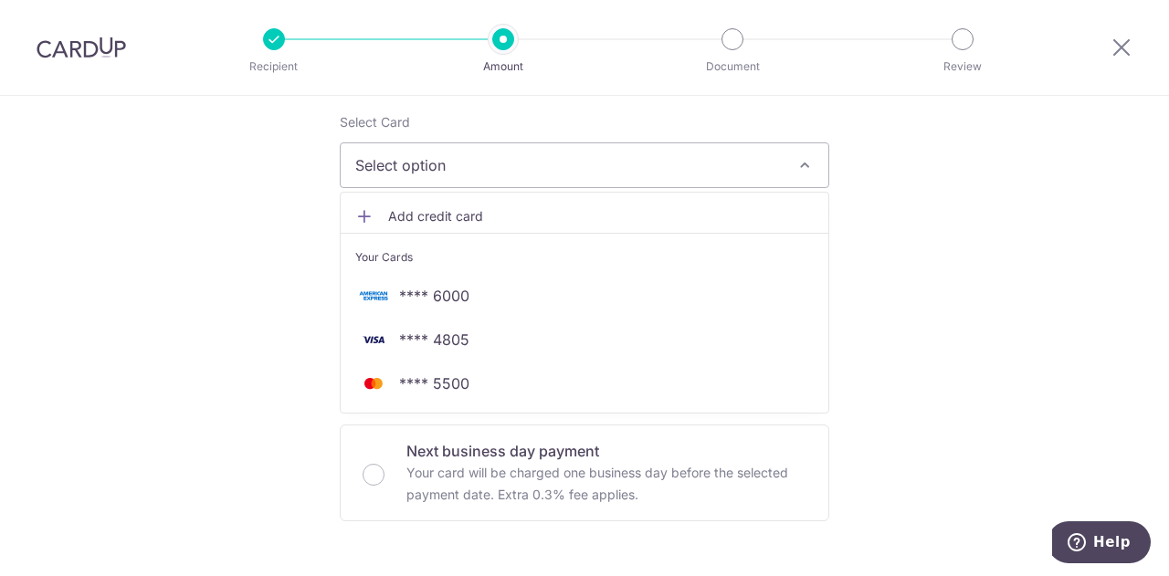
drag, startPoint x: 957, startPoint y: 248, endPoint x: 938, endPoint y: 257, distance: 20.9
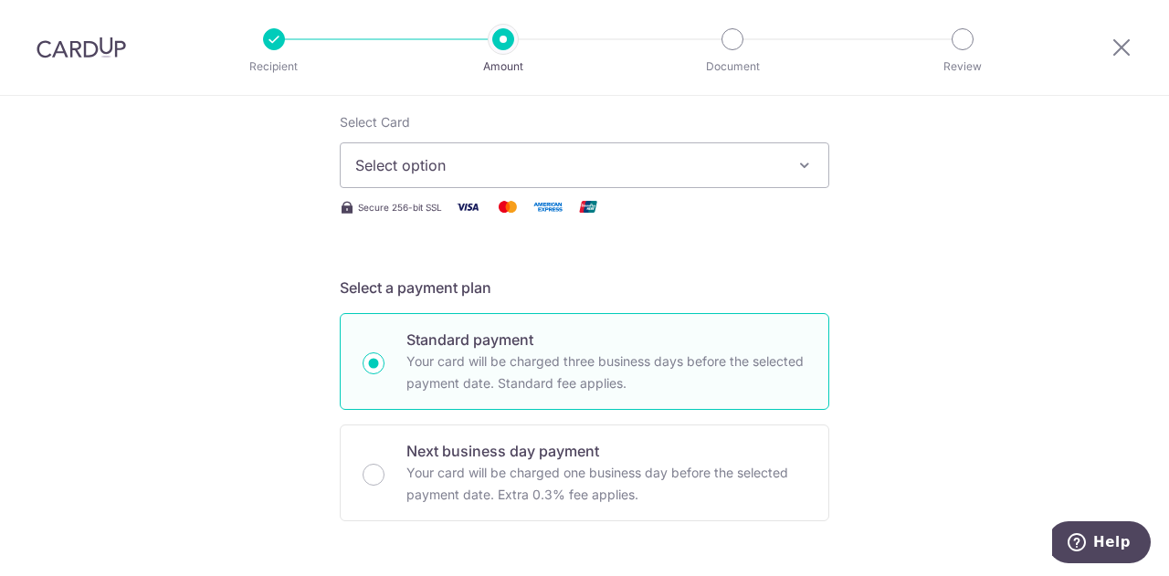
click at [544, 167] on span "Select option" at bounding box center [568, 165] width 426 height 22
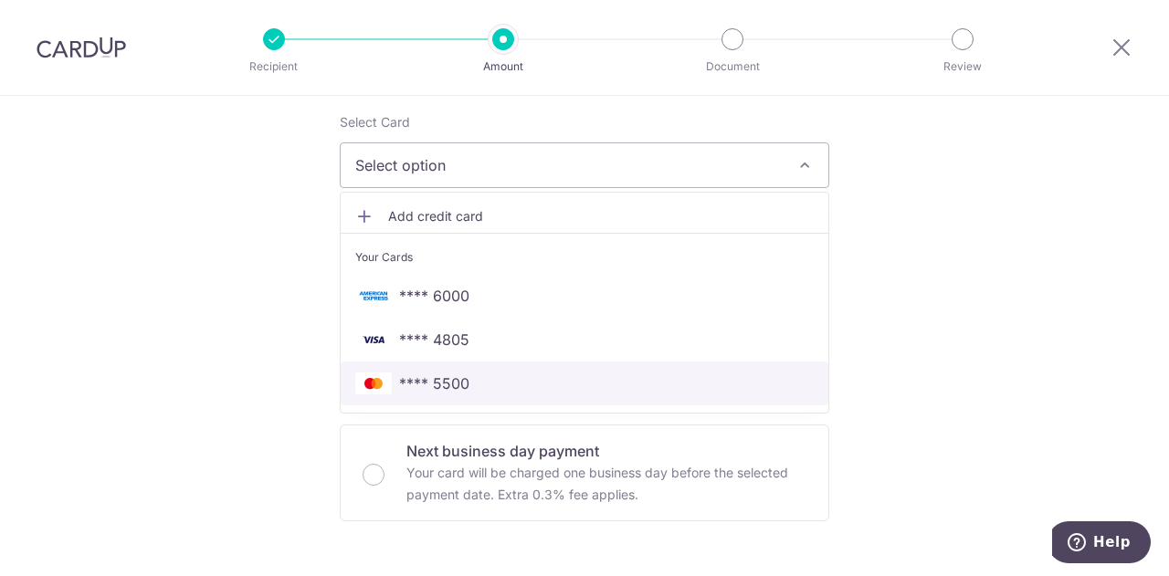
click at [478, 379] on span "**** 5500" at bounding box center [584, 384] width 459 height 22
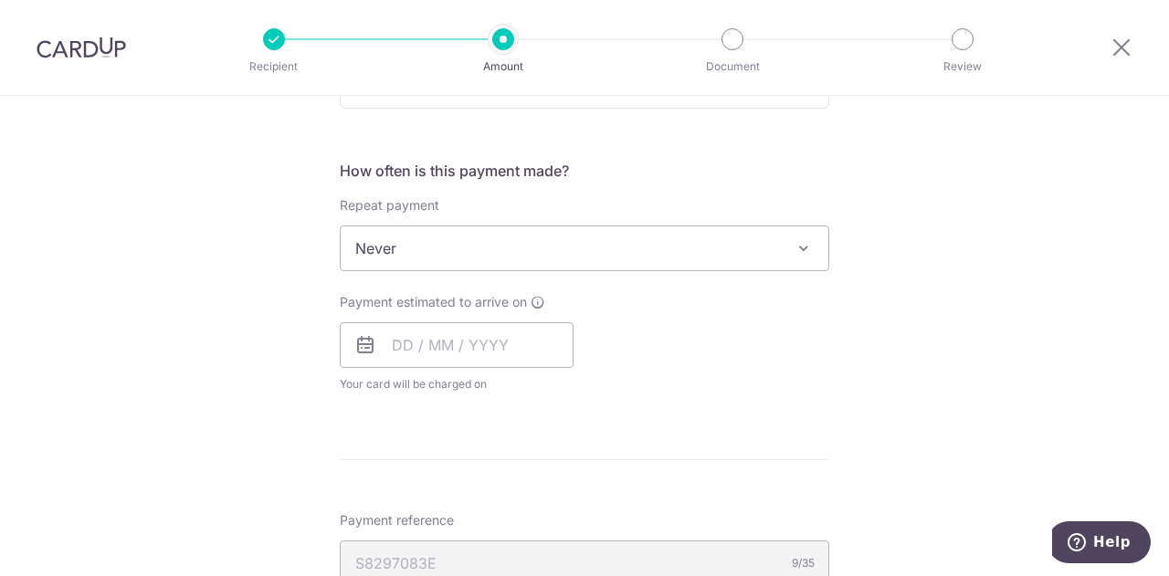
scroll to position [731, 0]
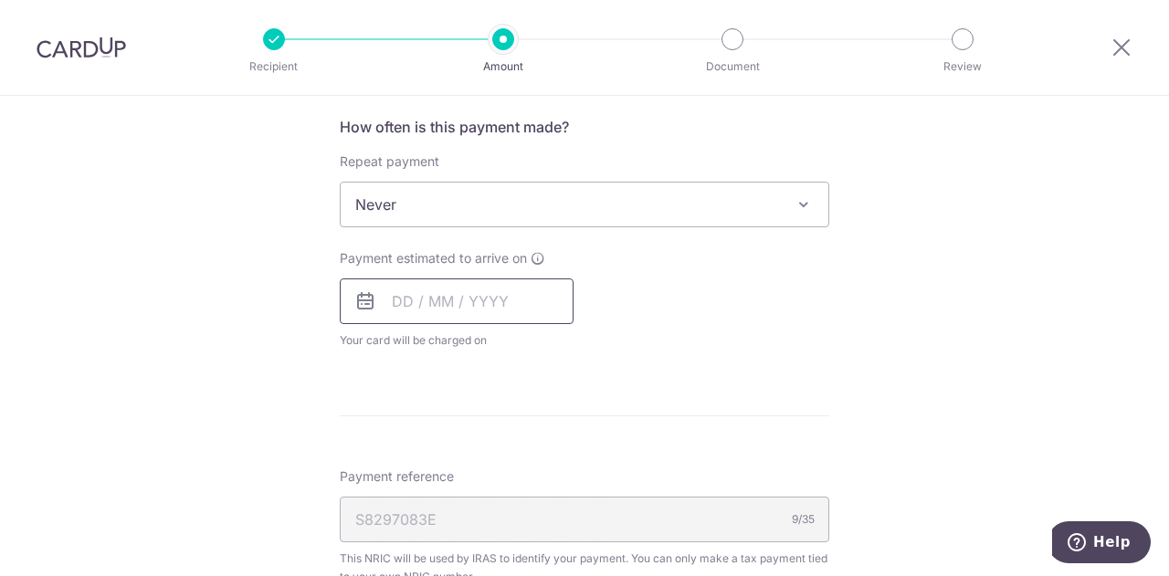
click at [448, 302] on input "text" at bounding box center [457, 302] width 234 height 46
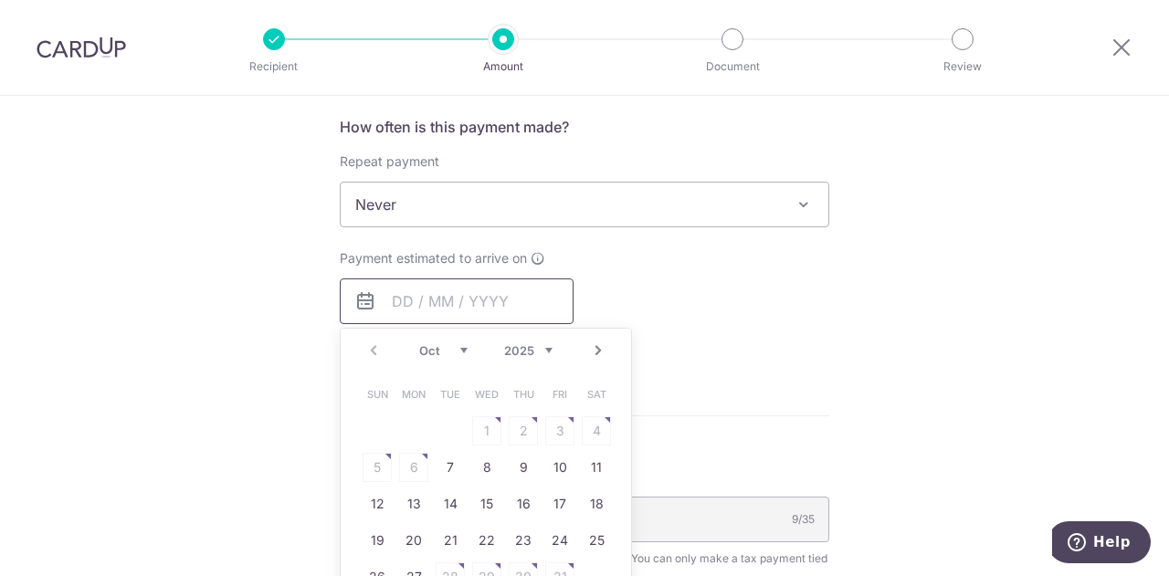
scroll to position [822, 0]
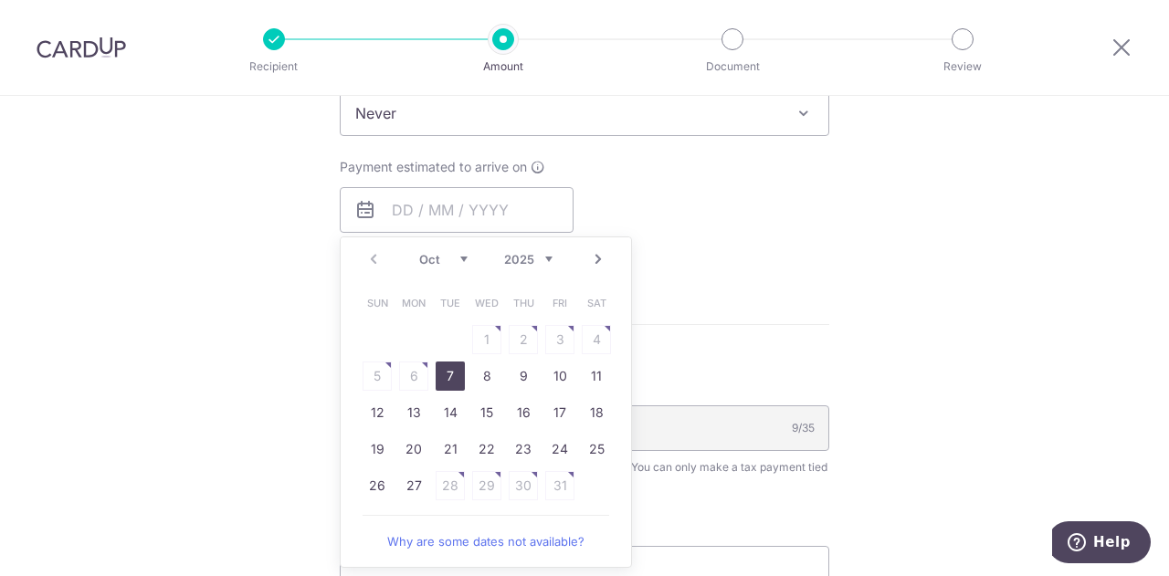
click at [438, 372] on link "7" at bounding box center [450, 376] width 29 height 29
type input "07/10/2025"
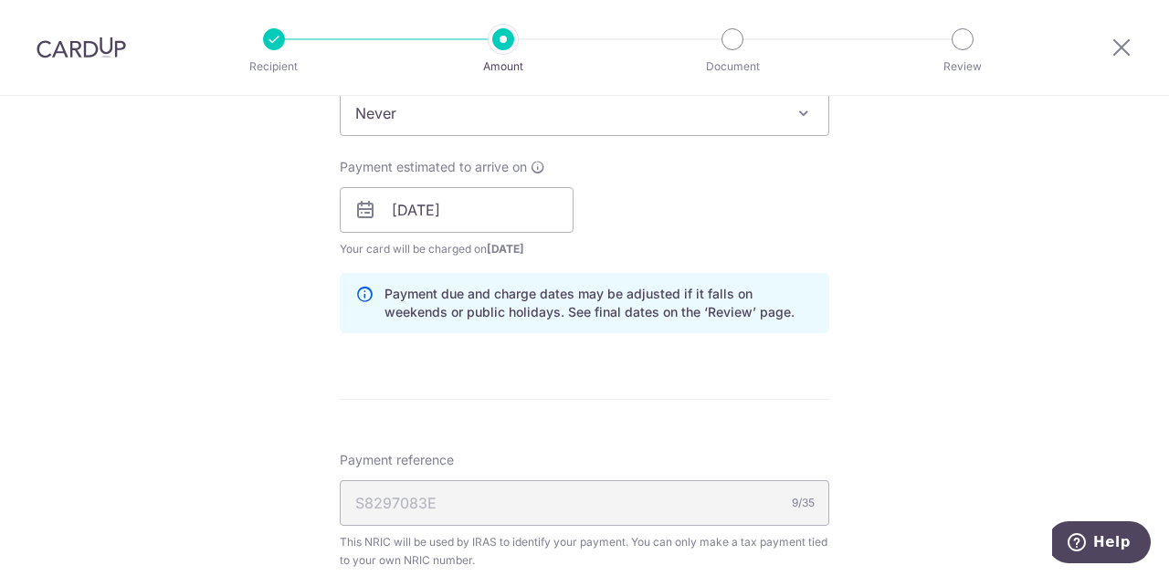
click at [652, 221] on div "Payment estimated to arrive on 07/10/2025 Prev Next Oct Nov Dec 2025 2026 2027 …" at bounding box center [585, 208] width 512 height 100
click at [628, 216] on div "Payment estimated to arrive on 07/10/2025 Prev Next Oct Nov Dec 2025 2026 2027 …" at bounding box center [585, 208] width 512 height 100
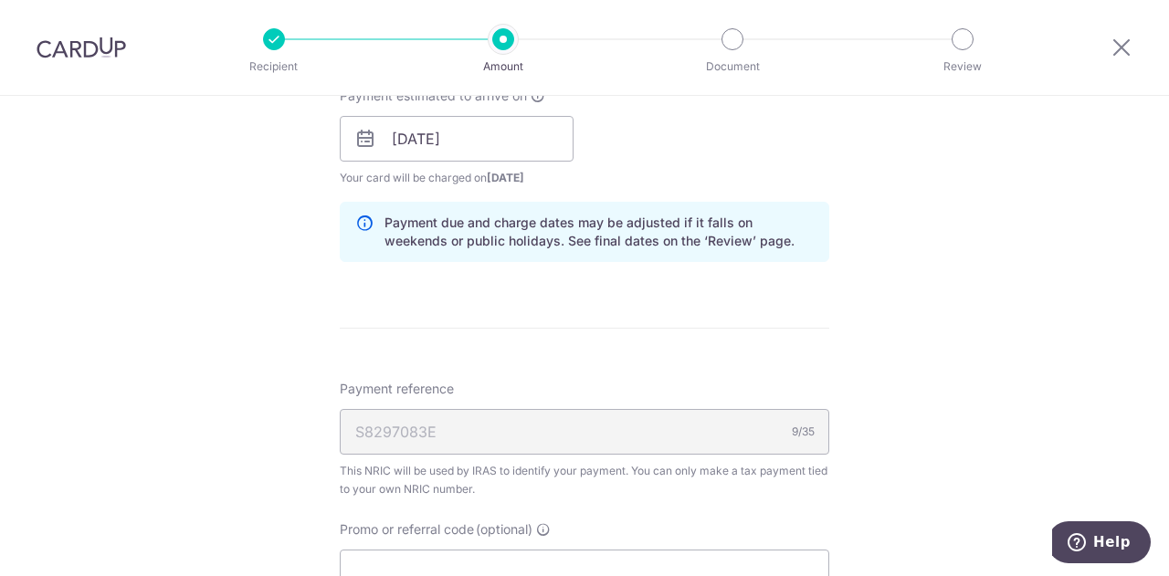
scroll to position [1096, 0]
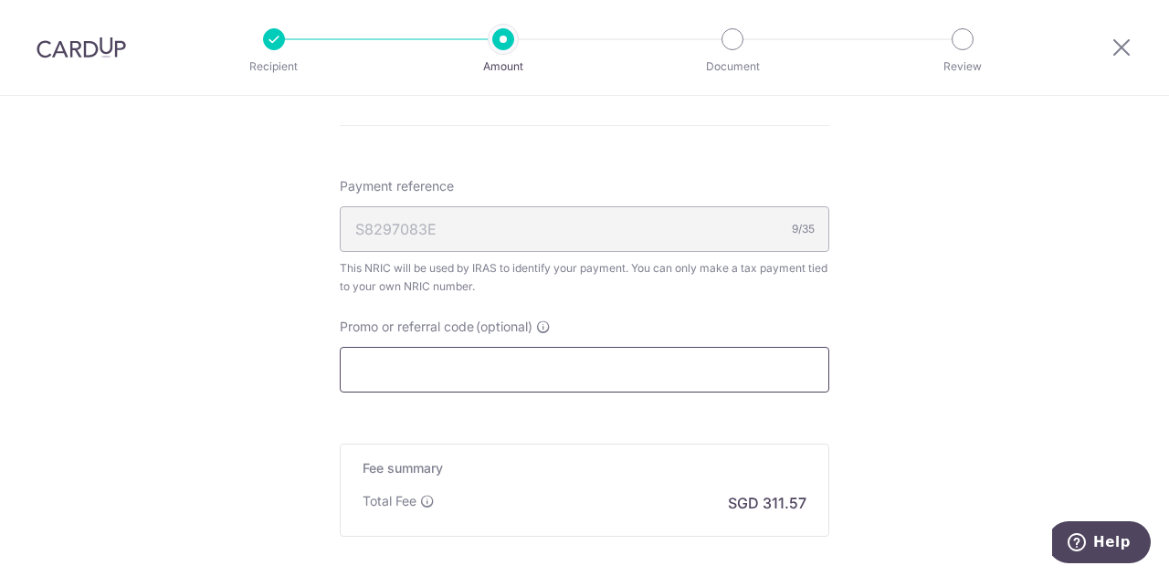
click at [532, 353] on input "Promo or referral code (optional)" at bounding box center [585, 370] width 490 height 46
paste input "OFF225"
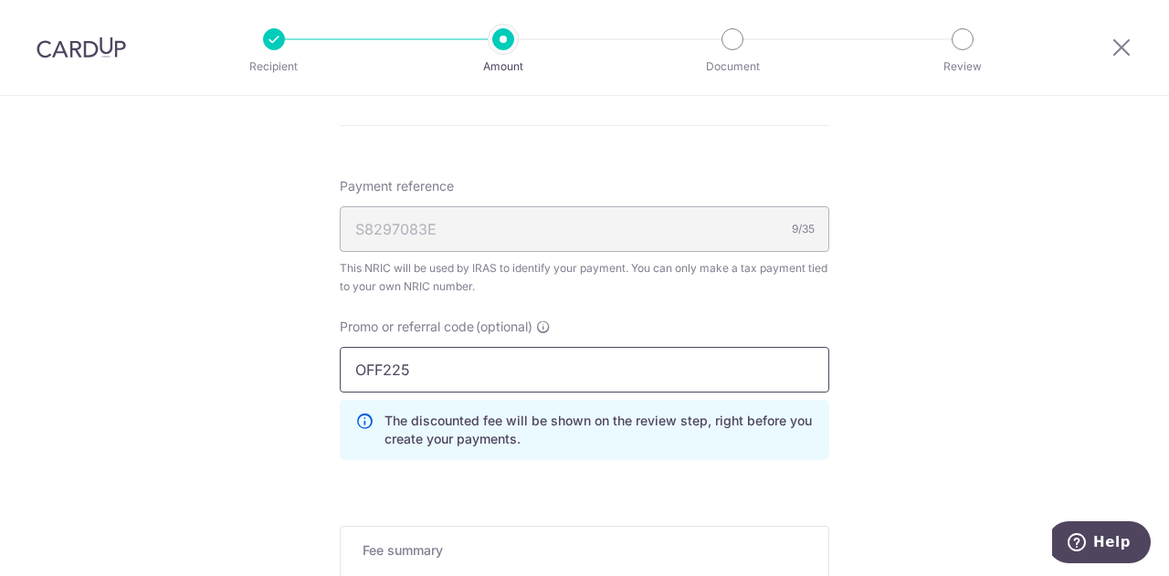
type input "OFF225"
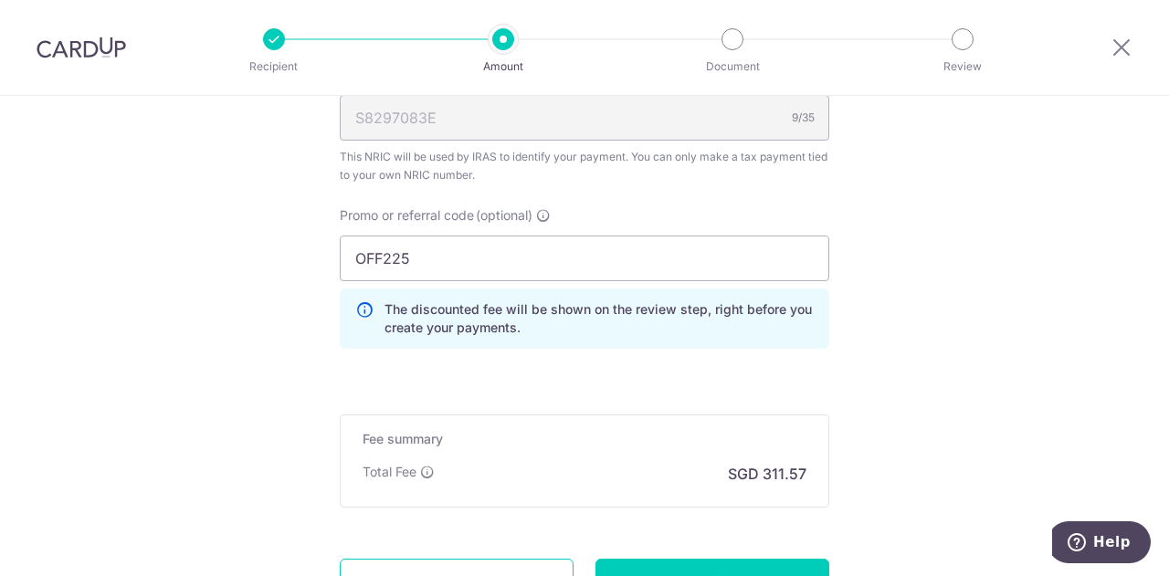
scroll to position [1367, 0]
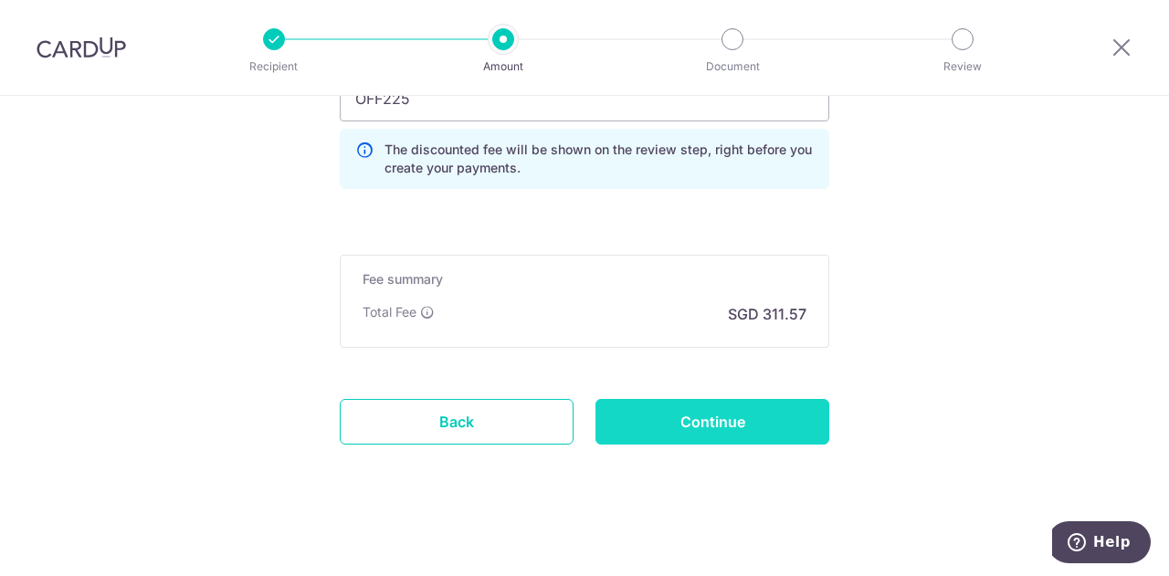
click at [771, 414] on input "Continue" at bounding box center [713, 422] width 234 height 46
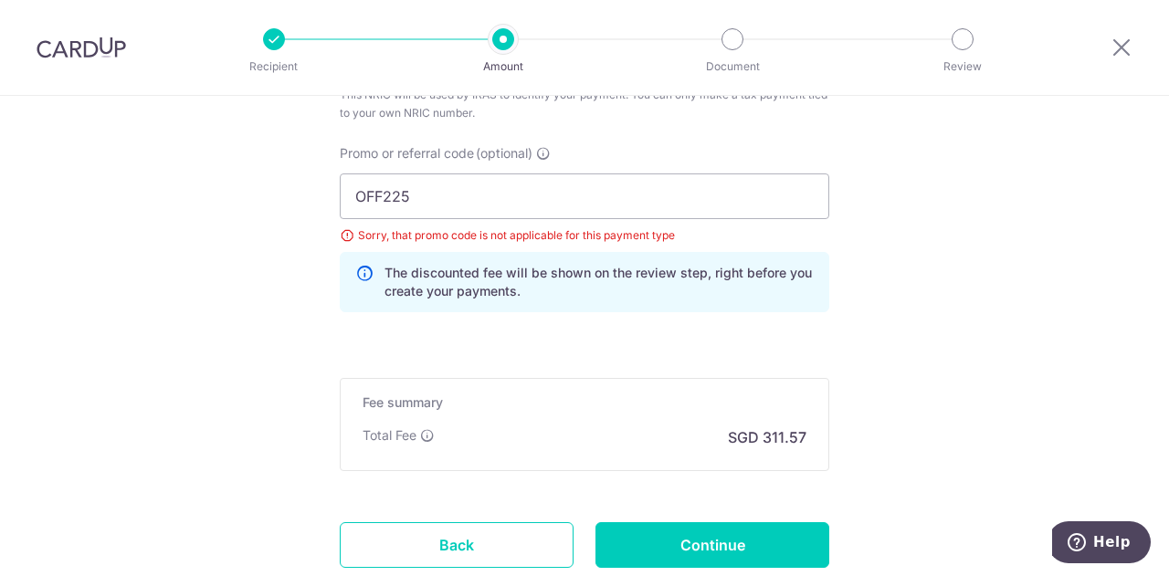
scroll to position [1210, 0]
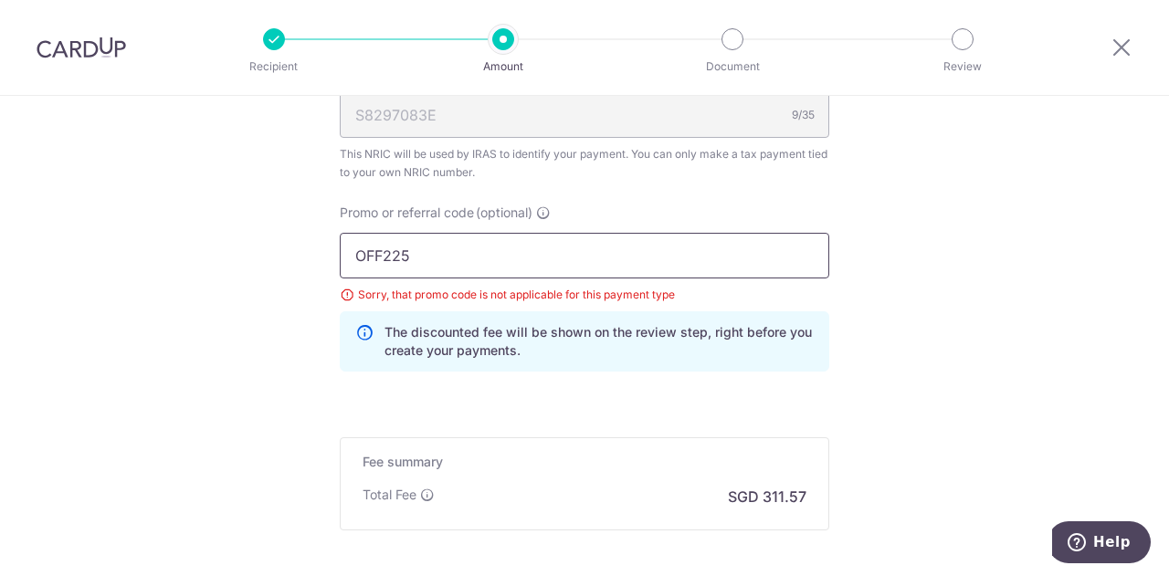
drag, startPoint x: 398, startPoint y: 251, endPoint x: 223, endPoint y: 263, distance: 175.8
paste input "REC18"
type input "REC185"
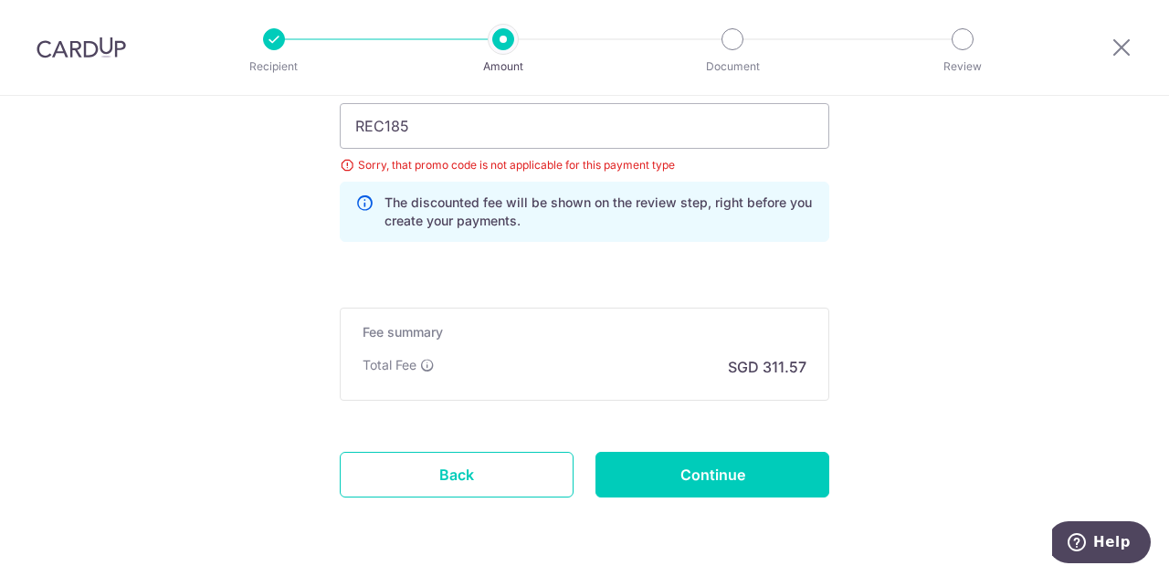
scroll to position [1393, 0]
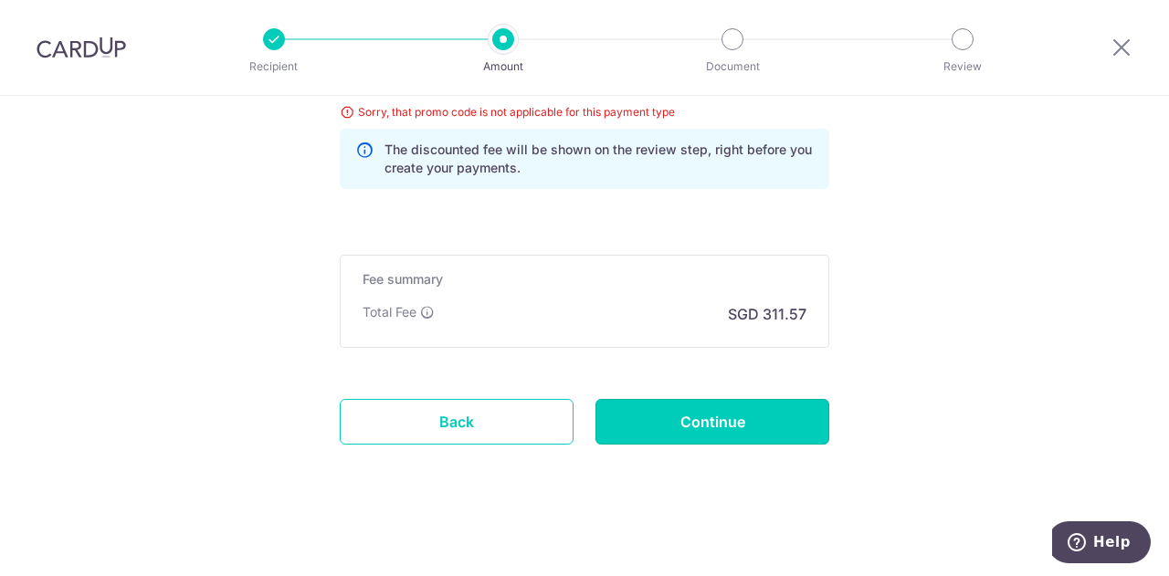
drag, startPoint x: 764, startPoint y: 418, endPoint x: 780, endPoint y: 406, distance: 20.3
click at [764, 418] on input "Continue" at bounding box center [713, 422] width 234 height 46
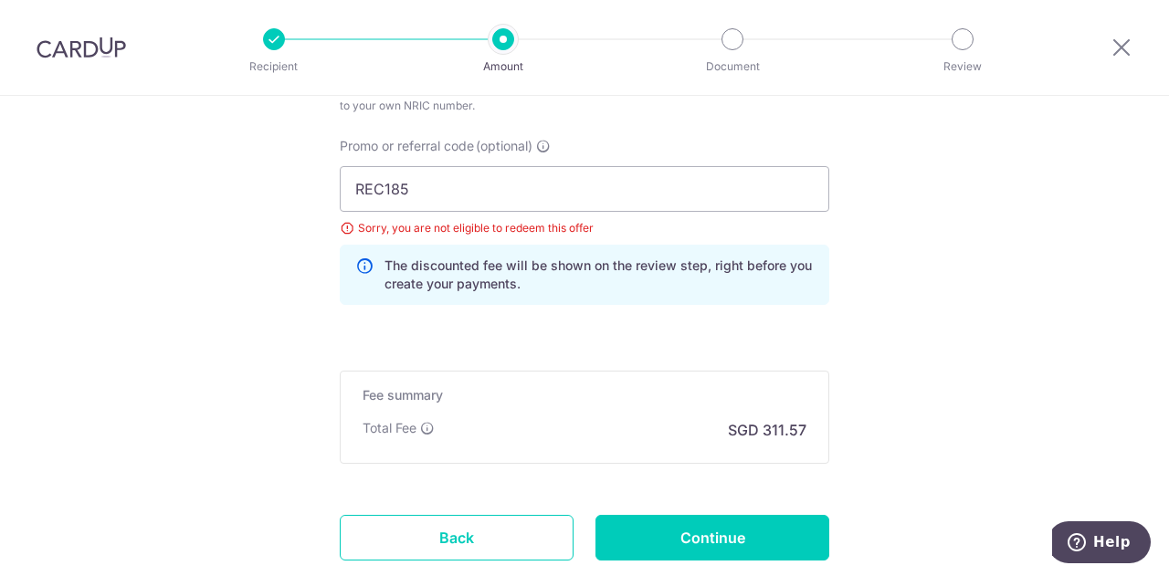
scroll to position [1210, 0]
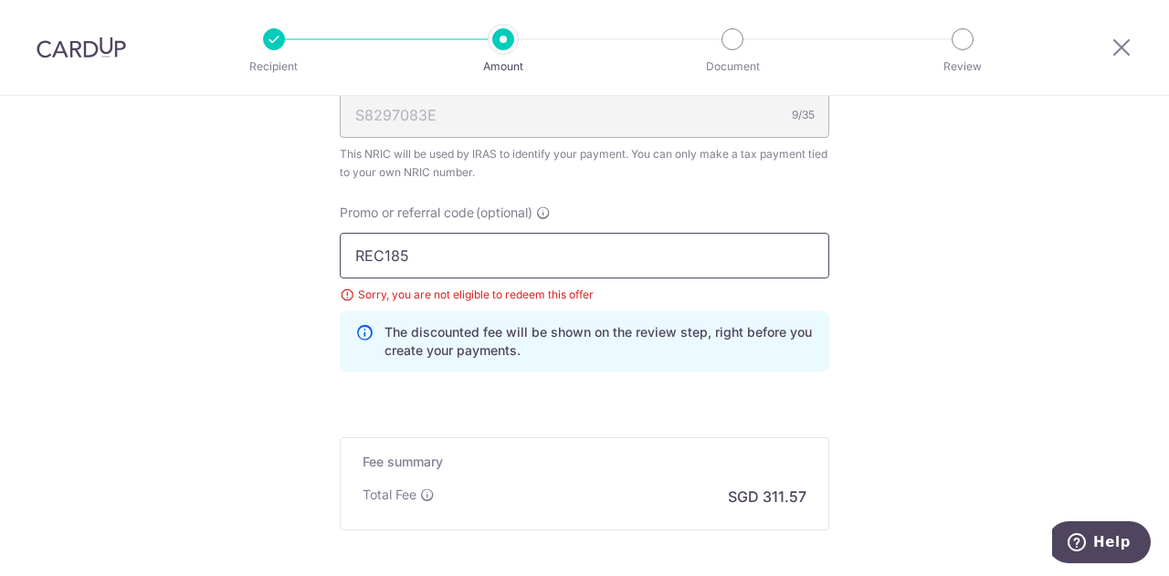
drag, startPoint x: 509, startPoint y: 262, endPoint x: 153, endPoint y: 262, distance: 356.2
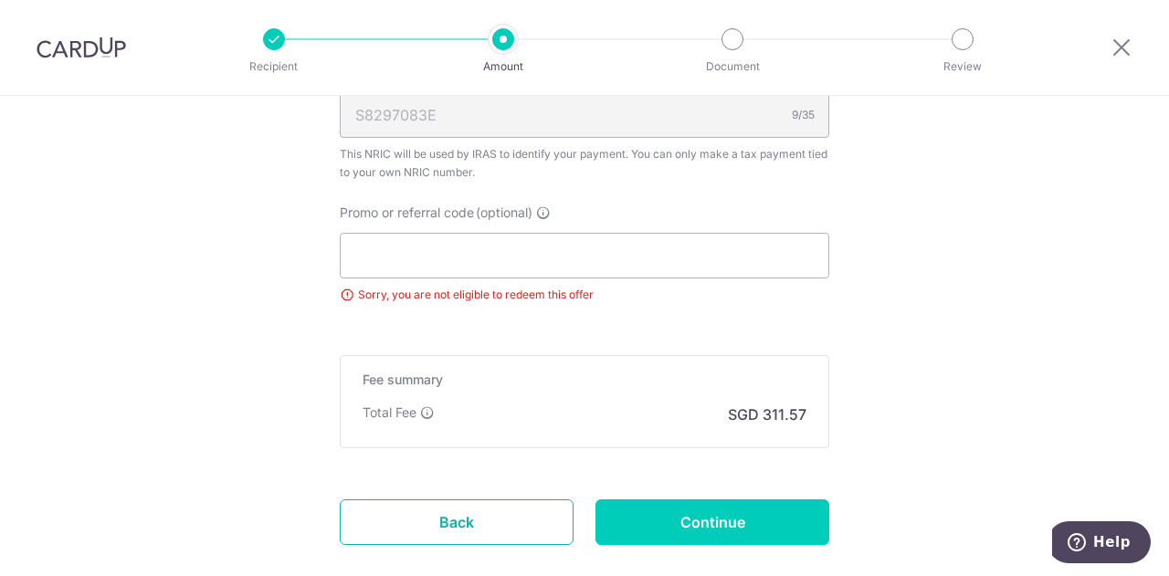
click at [425, 520] on link "Back" at bounding box center [457, 523] width 234 height 46
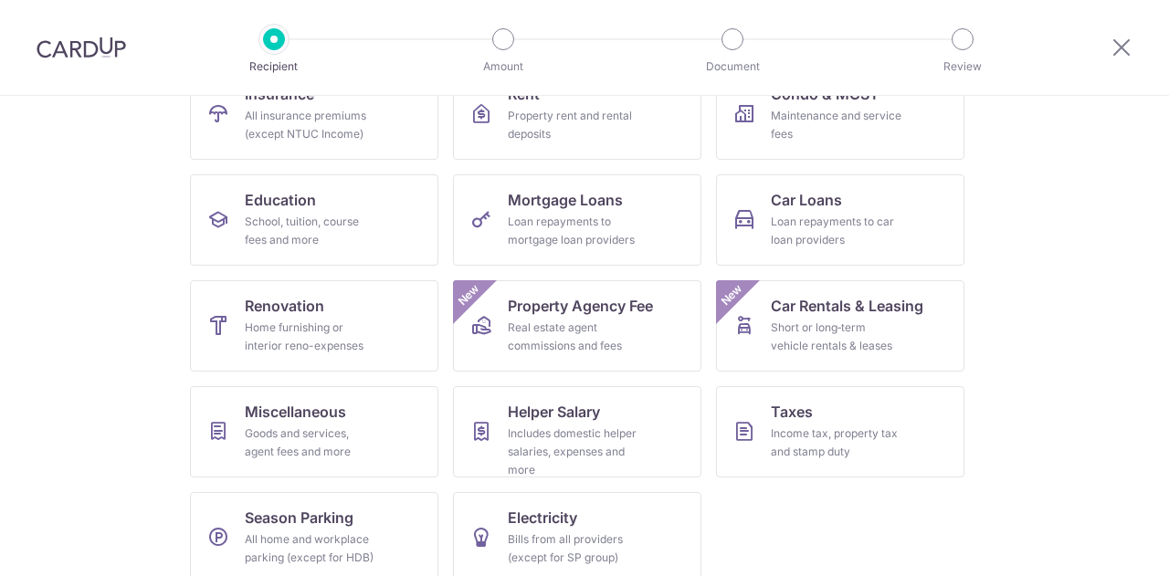
scroll to position [239, 0]
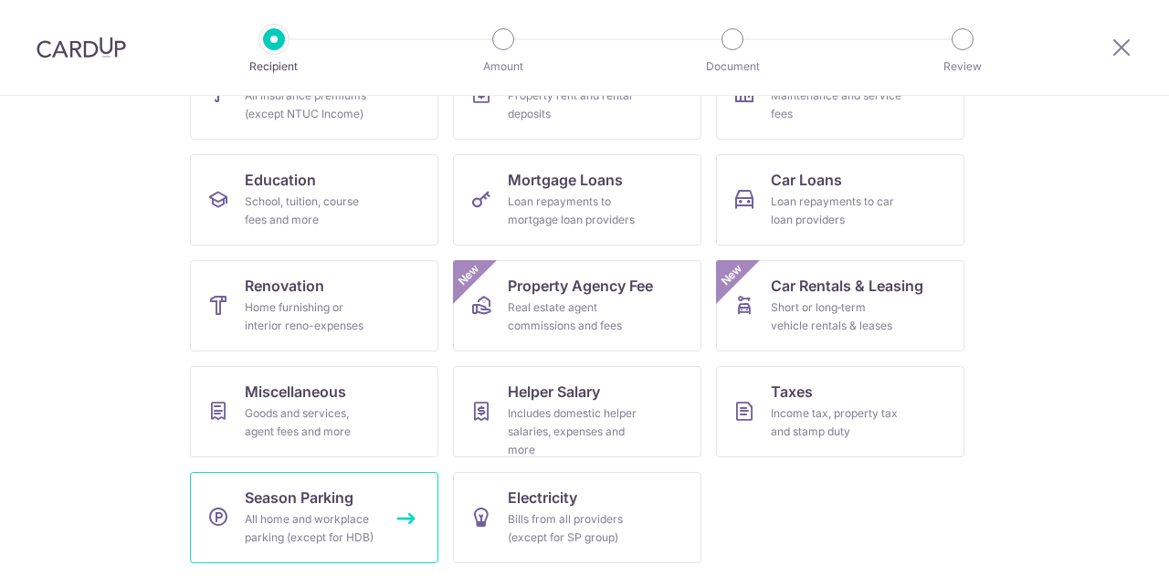
click at [276, 508] on link "Season Parking All home and workplace parking (except for HDB)" at bounding box center [314, 517] width 248 height 91
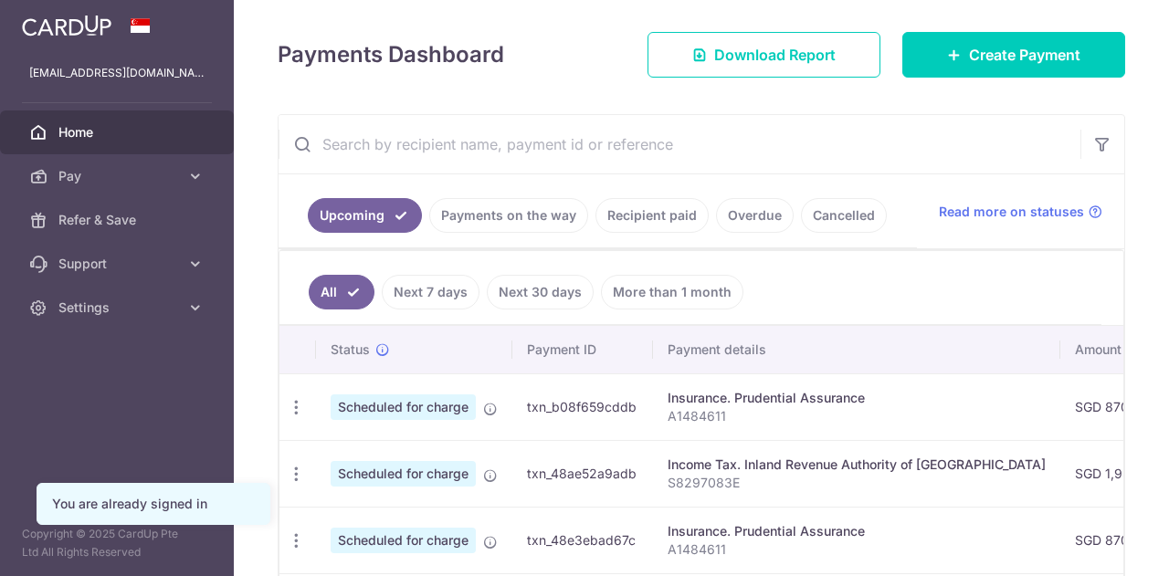
scroll to position [274, 0]
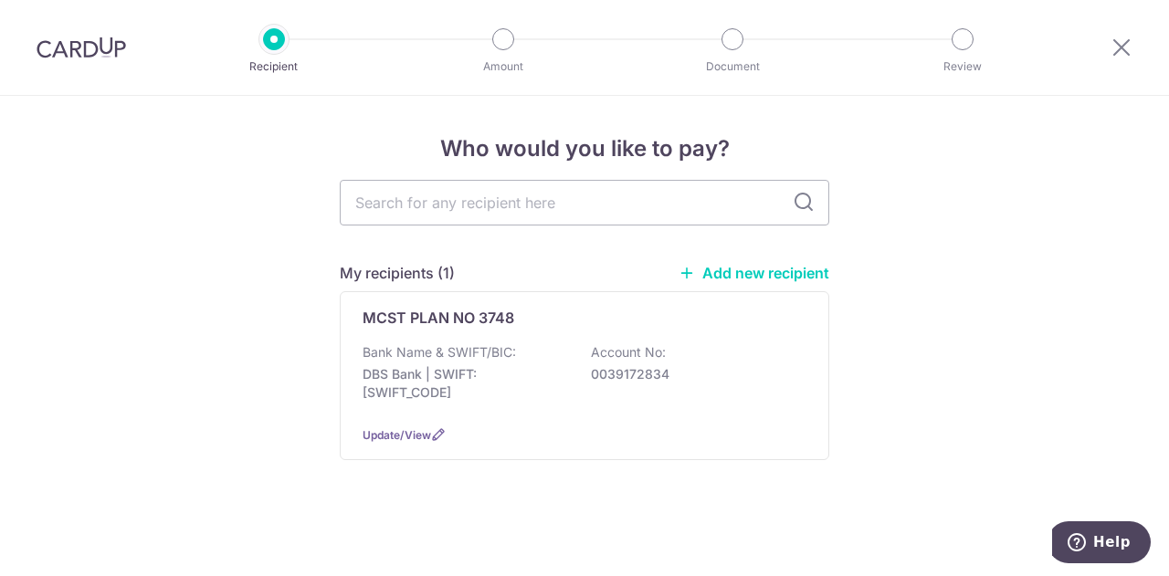
click at [870, 237] on div "Who would you like to pay? My recipients (1) Add new recipient MCST PLAN NO 374…" at bounding box center [584, 336] width 1169 height 480
click at [1109, 40] on div at bounding box center [1121, 47] width 95 height 95
drag, startPoint x: 1134, startPoint y: 52, endPoint x: 1124, endPoint y: 53, distance: 10.1
click at [1131, 52] on div at bounding box center [1121, 47] width 95 height 95
click at [1118, 51] on icon at bounding box center [1122, 47] width 22 height 23
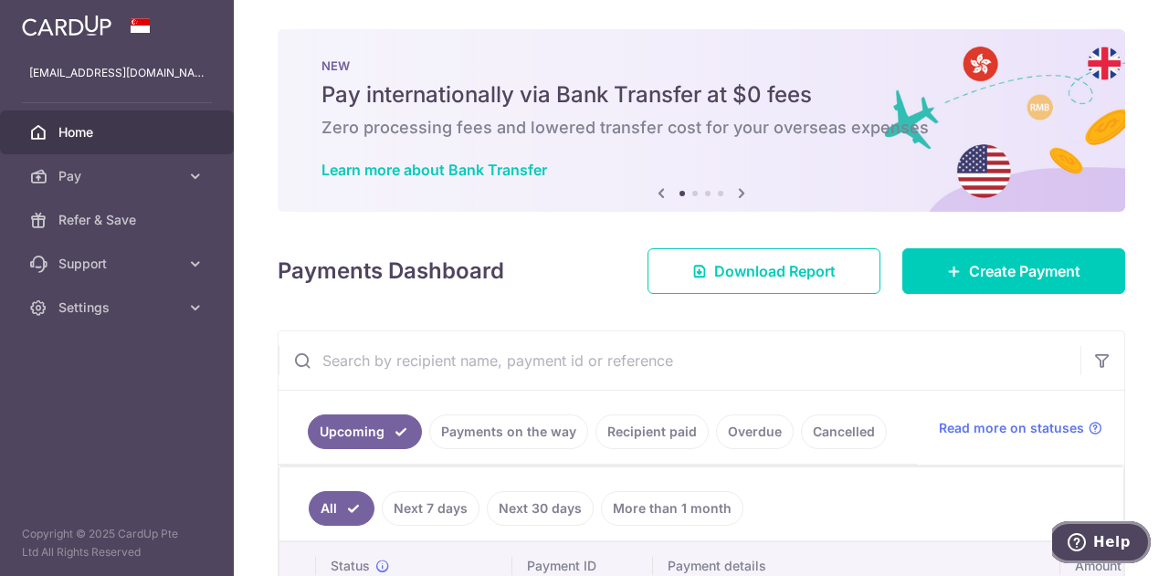
drag, startPoint x: 1076, startPoint y: 535, endPoint x: 1071, endPoint y: 522, distance: 13.9
click at [1076, 535] on icon "Help" at bounding box center [1077, 542] width 18 height 18
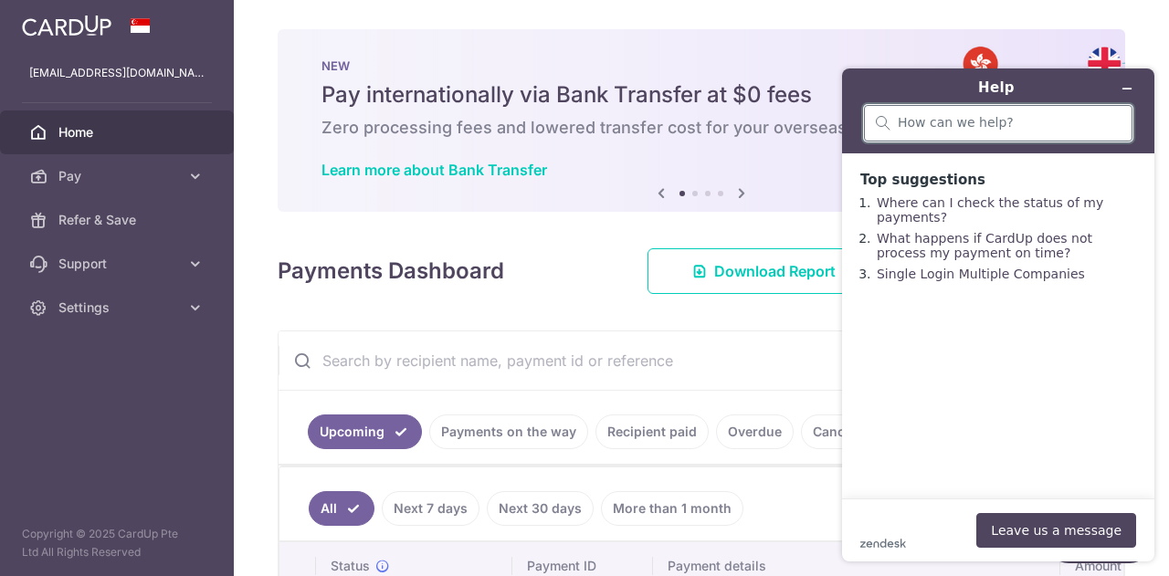
click at [958, 126] on input "search" at bounding box center [1009, 123] width 223 height 16
type input "income tax"
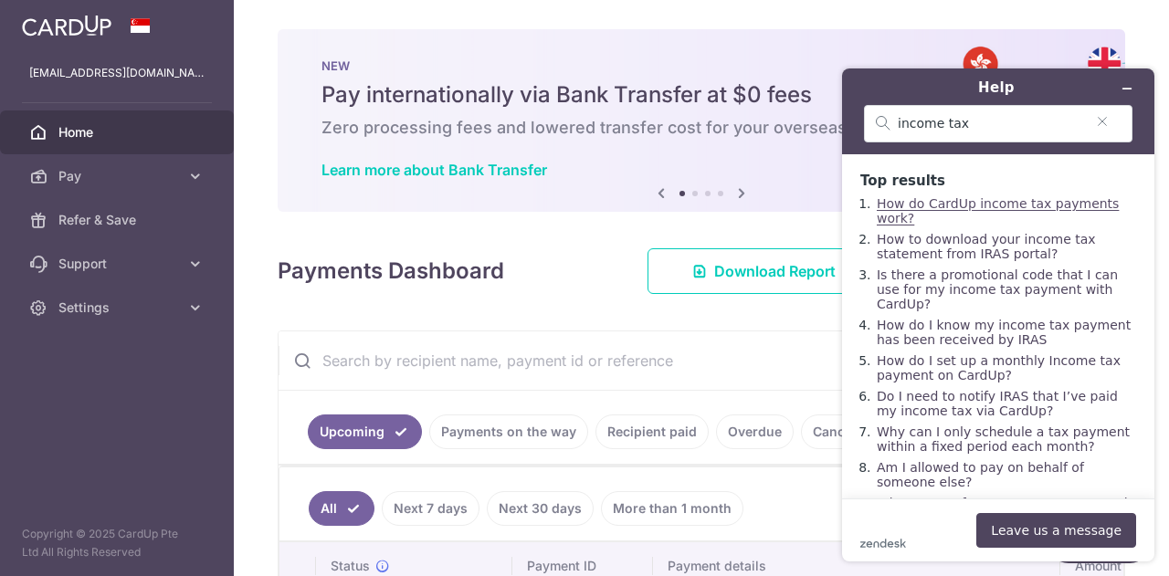
click at [1018, 208] on link "How do CardUp income tax payments work?" at bounding box center [998, 210] width 242 height 29
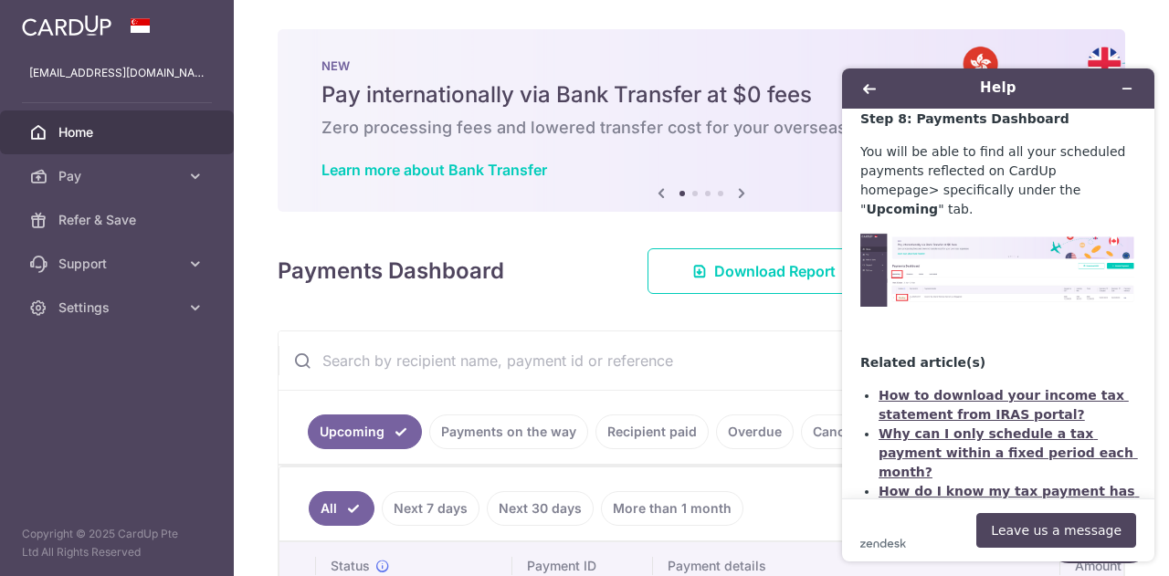
scroll to position [6687, 0]
click at [1036, 522] on link "Do I need to notify IRAS that I’ve paid my tax via CardUp?" at bounding box center [1000, 539] width 243 height 34
click at [64, 174] on span "Pay" at bounding box center [118, 176] width 121 height 18
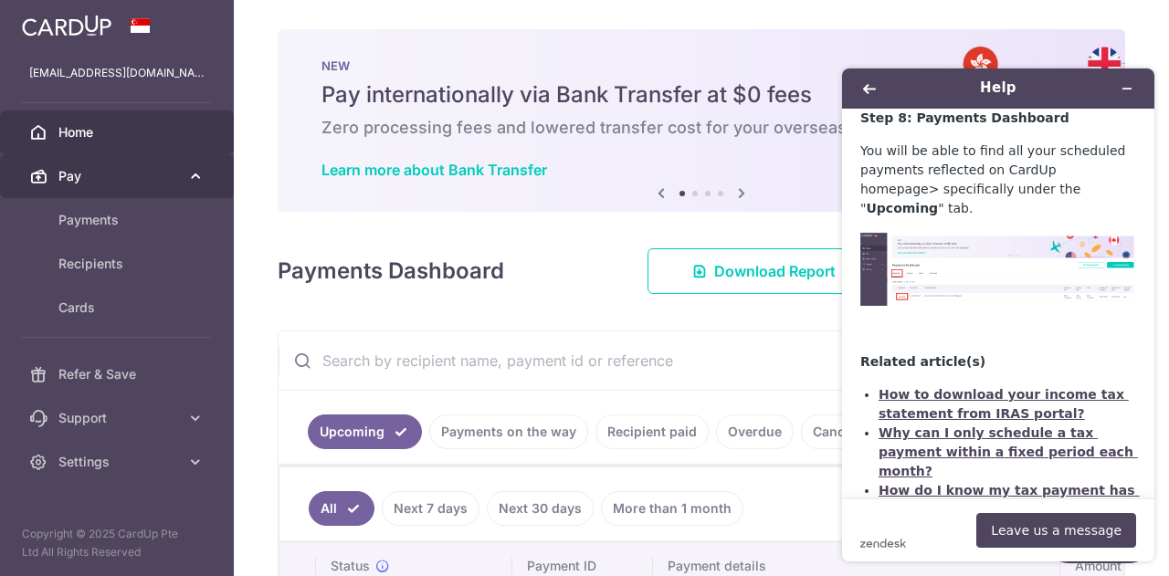
click at [84, 169] on span "Pay" at bounding box center [118, 176] width 121 height 18
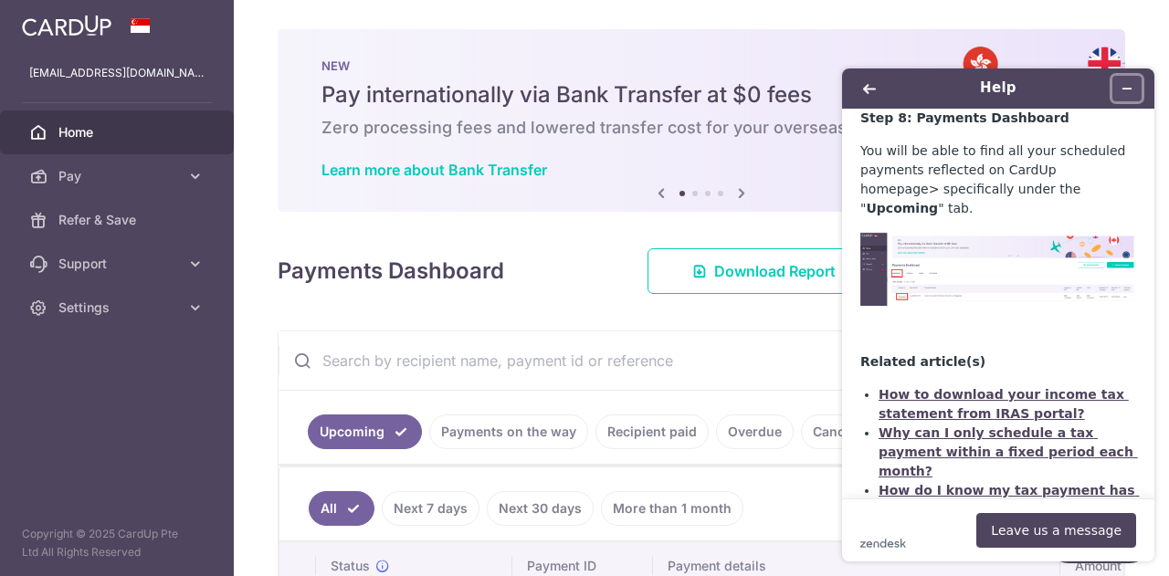
click at [1127, 82] on icon "Minimize widget" at bounding box center [1127, 88] width 13 height 13
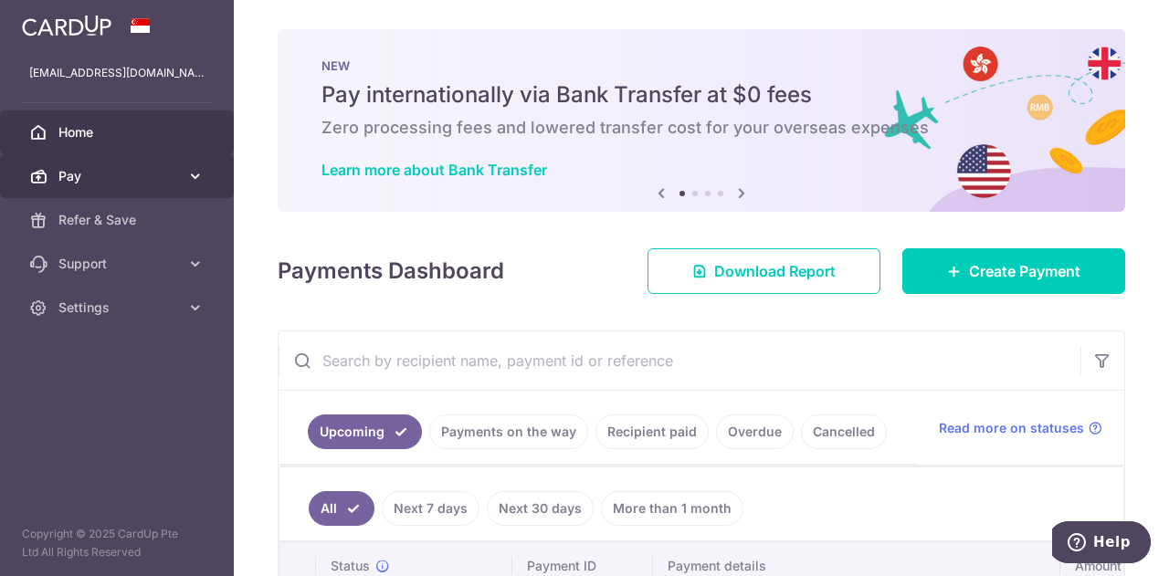
click at [98, 178] on span "Pay" at bounding box center [118, 176] width 121 height 18
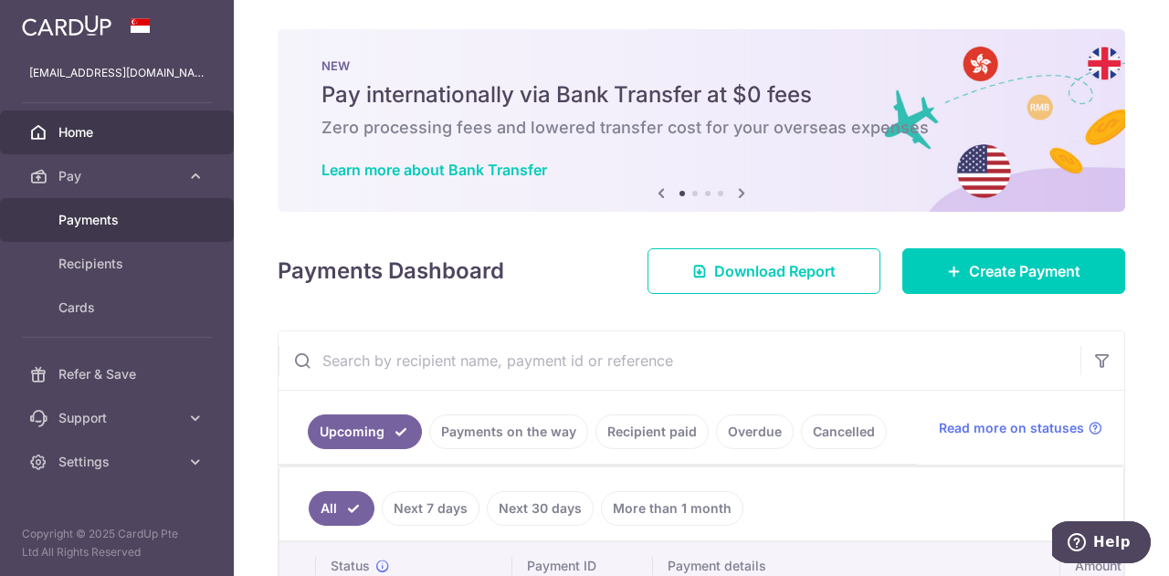
click at [90, 212] on span "Payments" at bounding box center [118, 220] width 121 height 18
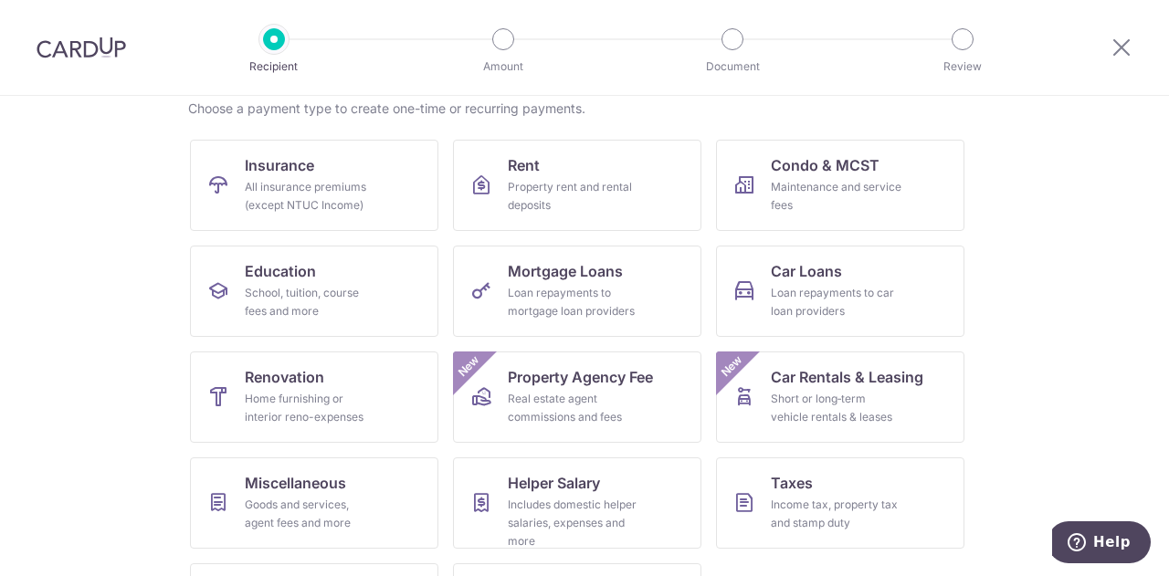
scroll to position [55, 0]
